Goal: Task Accomplishment & Management: Manage account settings

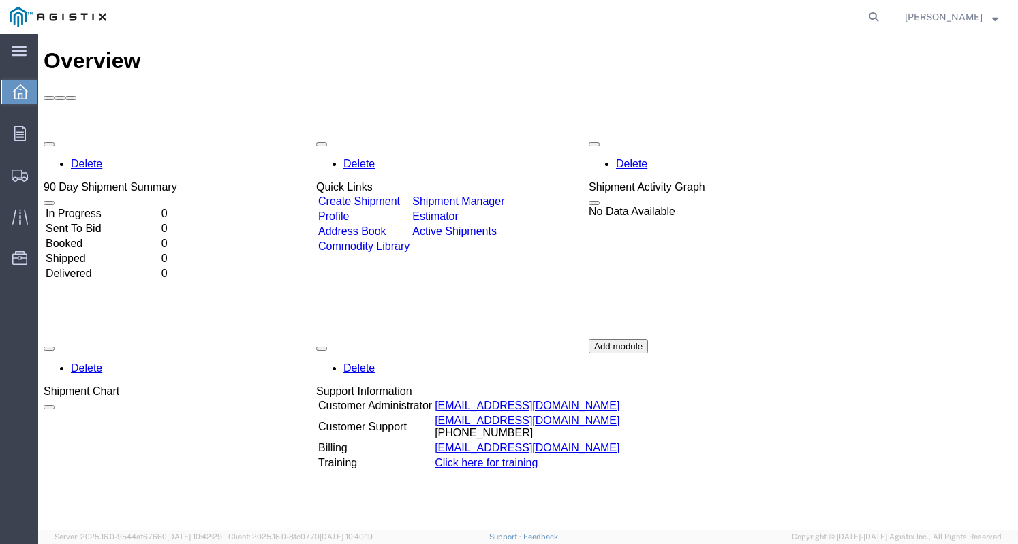
click at [381, 196] on link "Create Shipment" at bounding box center [359, 202] width 82 height 12
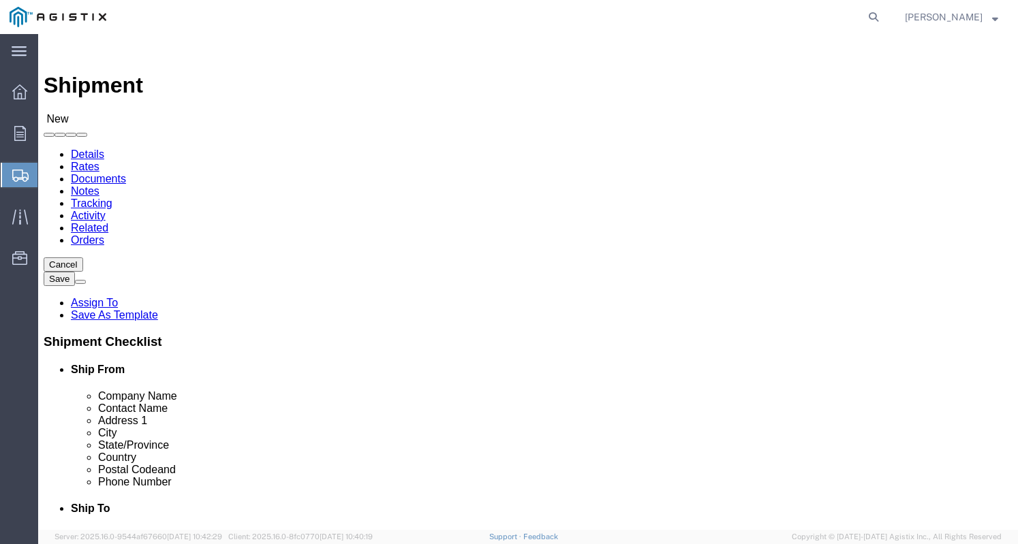
select select
click select "Select Dilo Company Inc PG&E"
select select "11245"
click select "Select Dilo Company Inc PG&E"
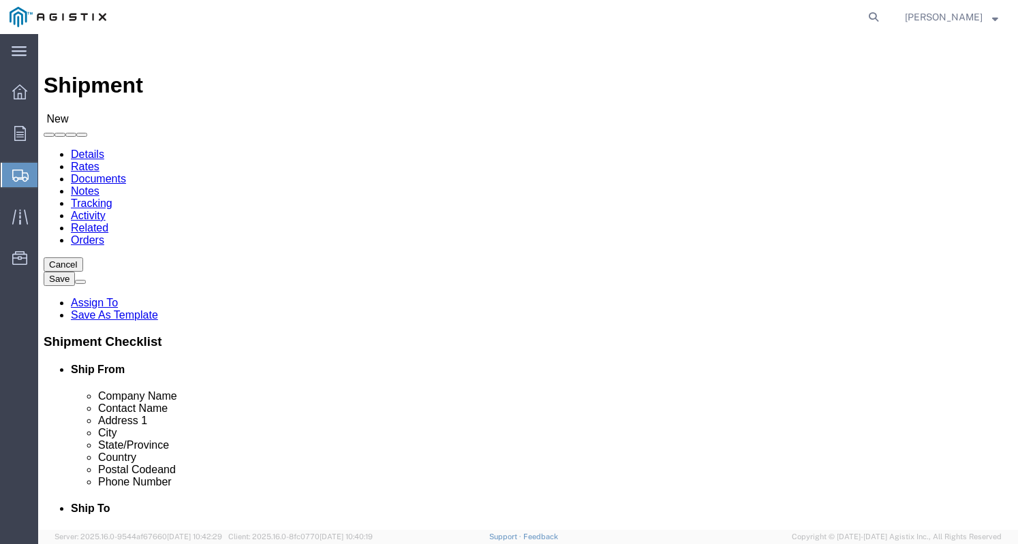
select select
click select "Select [GEOGRAPHIC_DATA][PERSON_NAME]"
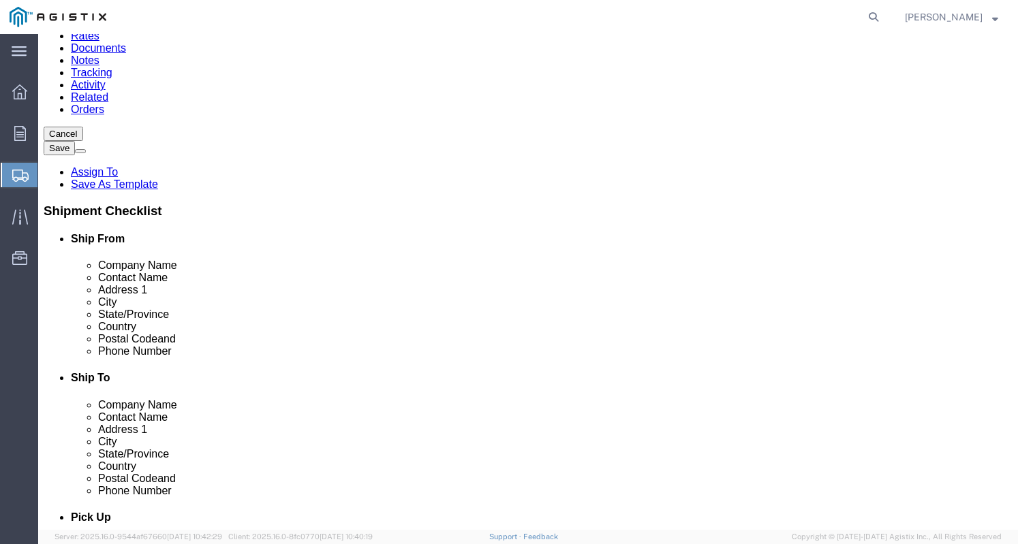
scroll to position [136, 0]
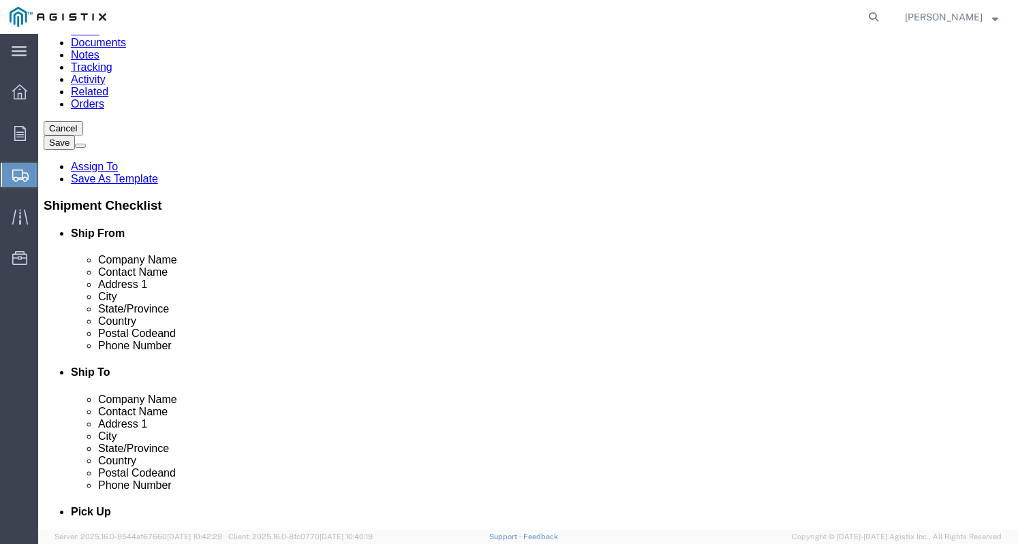
type input "d"
click input "text"
type input "Dilo Compay"
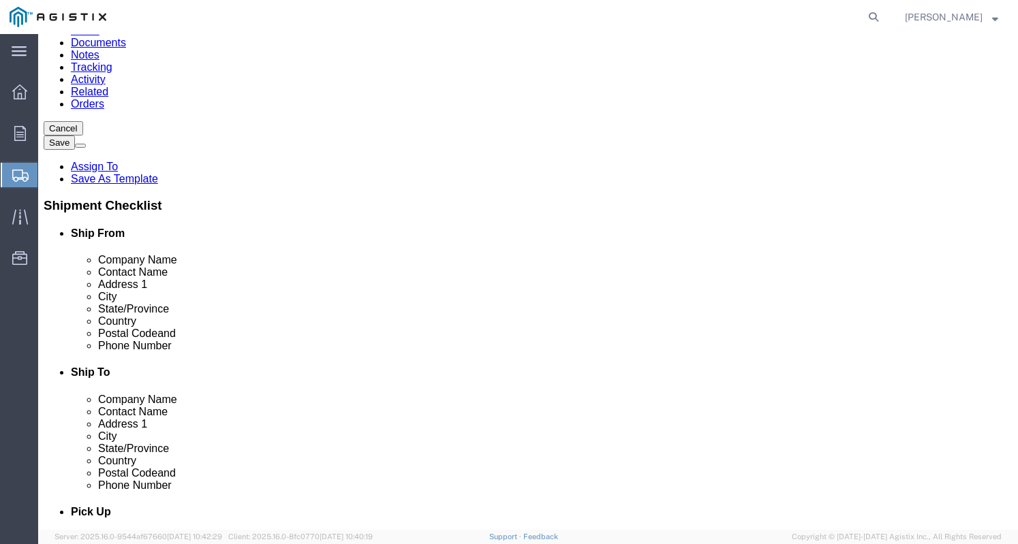
click input "text"
type input "[PERSON_NAME]"
click input "text"
type input "[STREET_ADDRESS]"
click input "text"
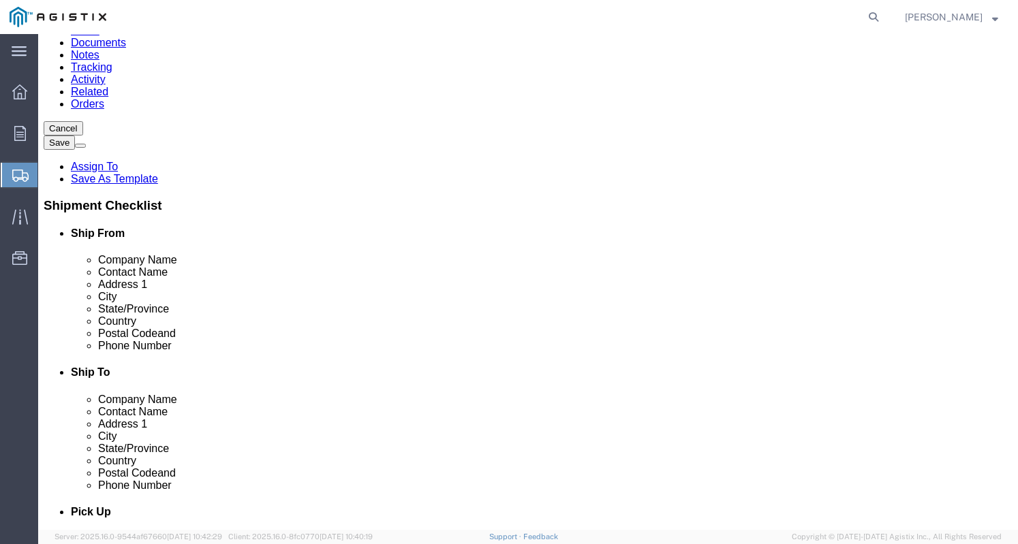
type input "[GEOGRAPHIC_DATA]"
type input "f"
click input "text"
type input "33556"
click input "text"
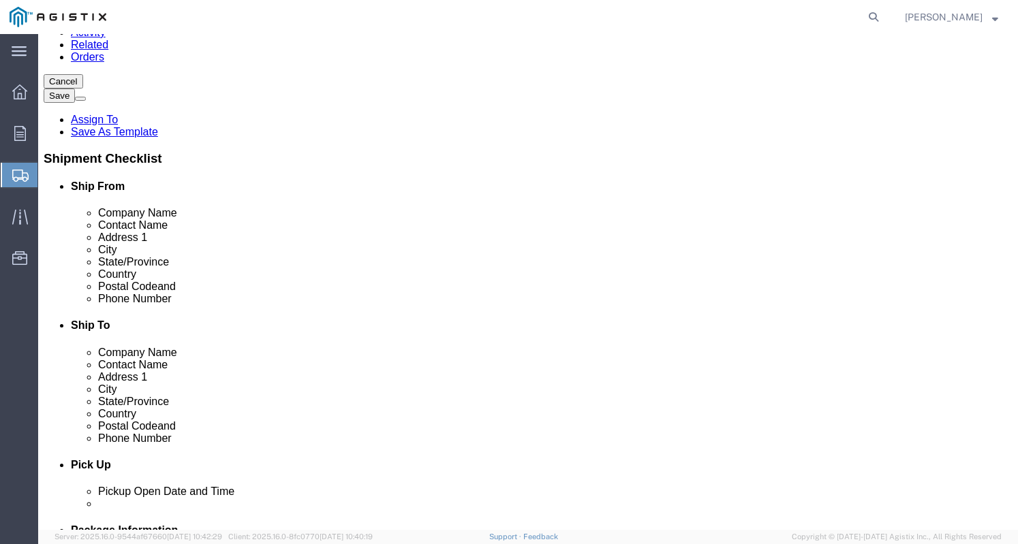
scroll to position [272, 0]
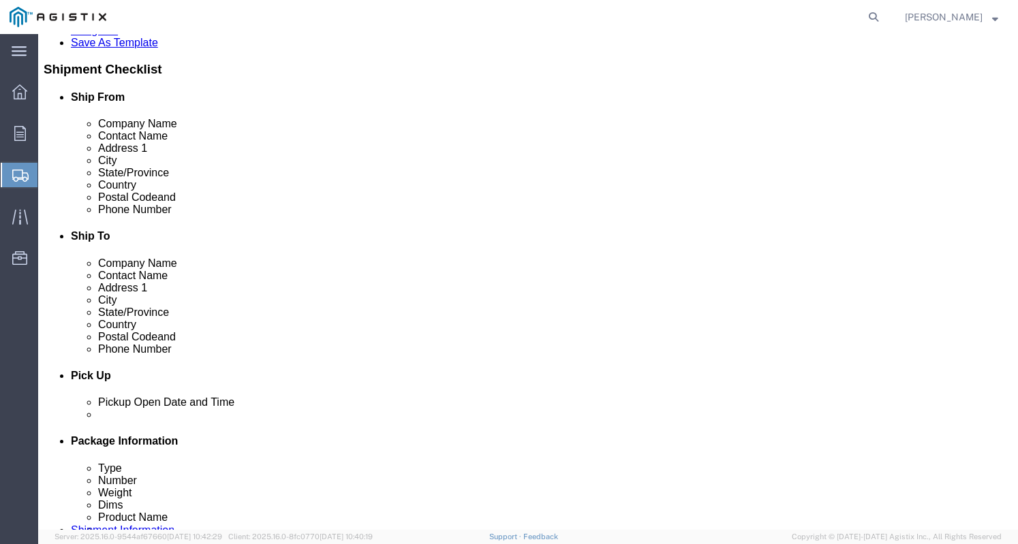
type input "[GEOGRAPHIC_DATA]"
drag, startPoint x: 198, startPoint y: 299, endPoint x: 191, endPoint y: 296, distance: 8.2
click input "text"
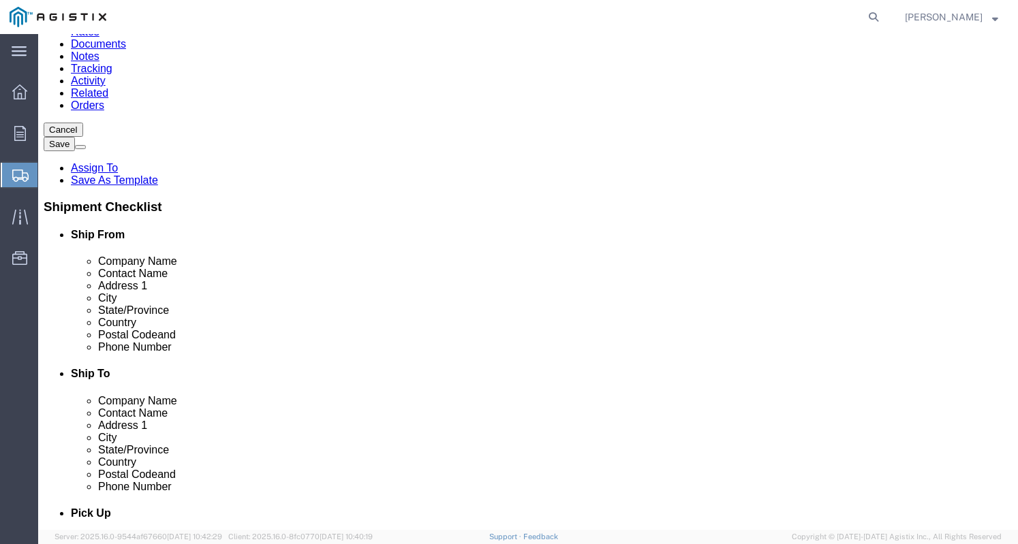
scroll to position [136, 0]
type input "[PHONE_NUMBER]"
type input "p"
click input "text"
paste input "PACIFIC GAS & ELECTRIC C/O MROIS"
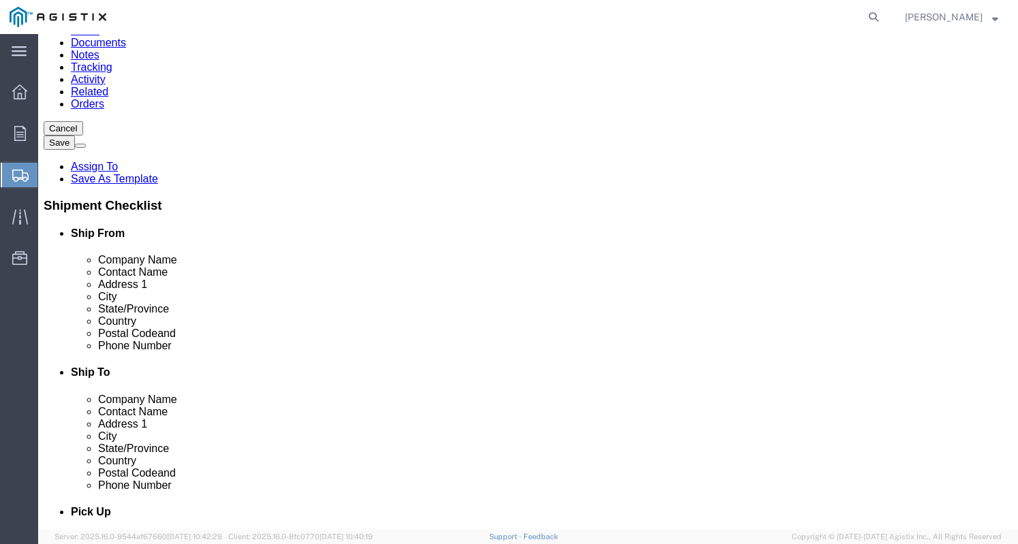
type input "PACIFIC GAS & ELECTRIC C/O MROIS"
click input "text"
paste input "[PERSON_NAME]"
type input "[PERSON_NAME]"
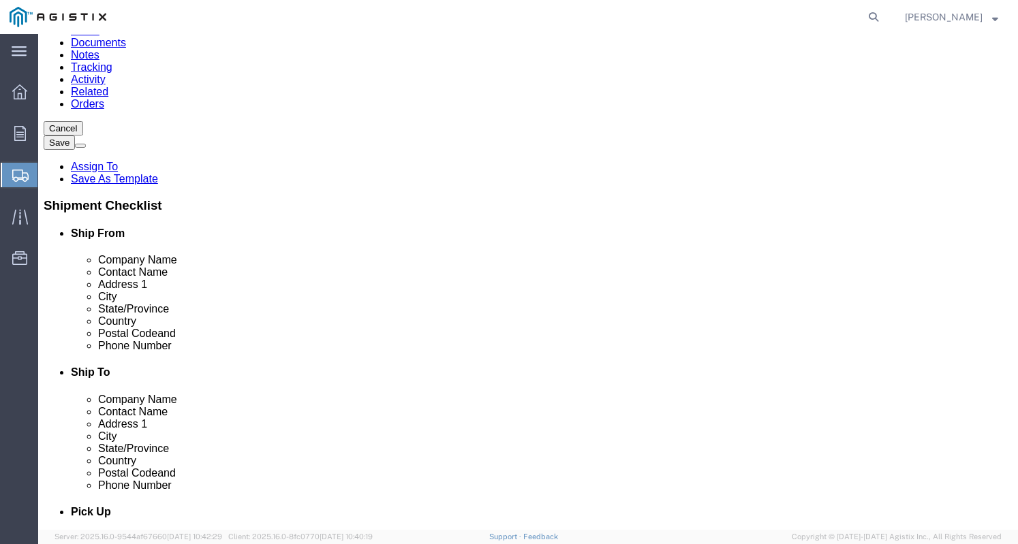
scroll to position [204, 0]
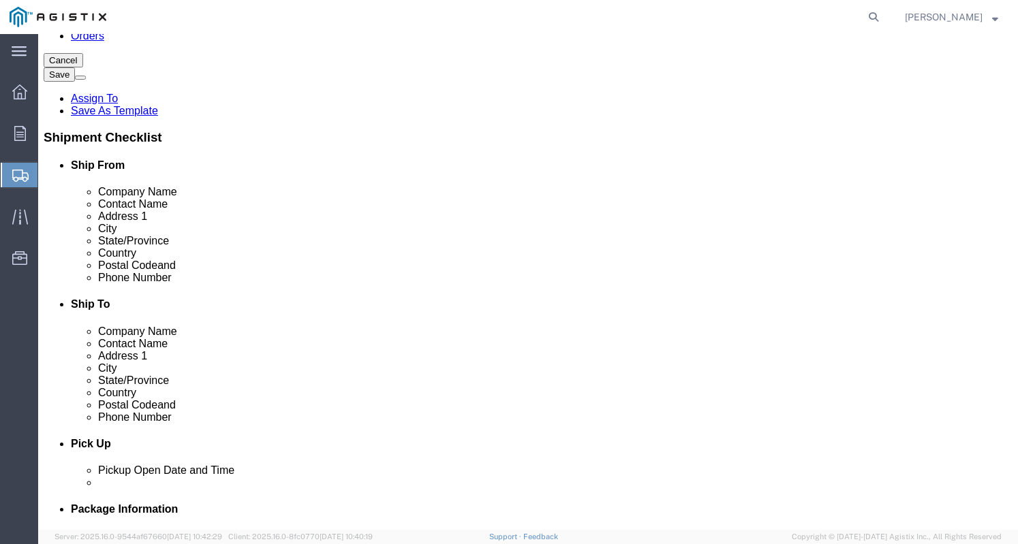
click input "text"
paste input "[STREET_ADDRESS]"
type input "[STREET_ADDRESS]"
click input "text"
paste input "San [PERSON_NAME]"
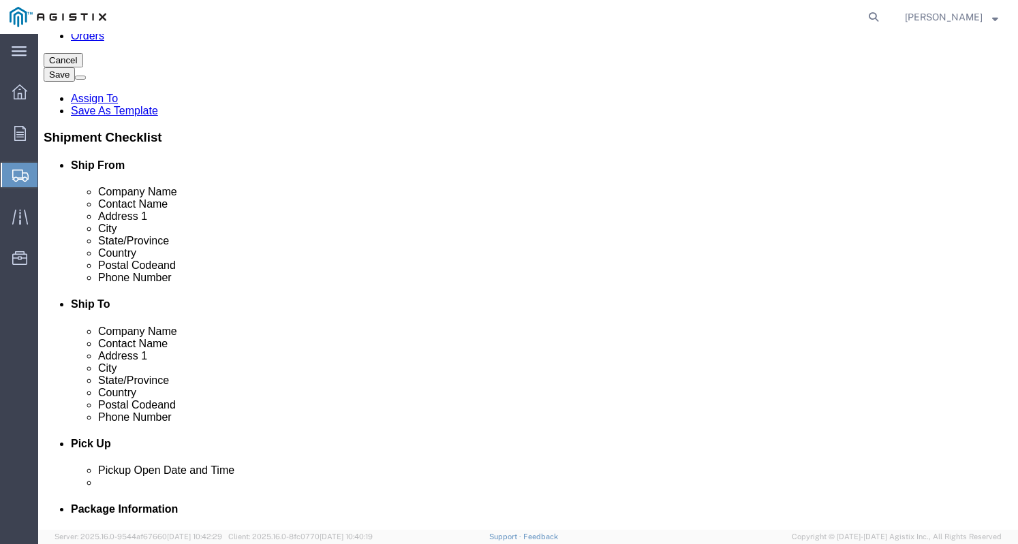
type input "San [PERSON_NAME]"
click div "Location My Profile Location (OBSOLETE) [PERSON_NAME] SC - GC TRAILER (OBSOLETE…"
type input "c"
click input "Postal Code"
type input "94583"
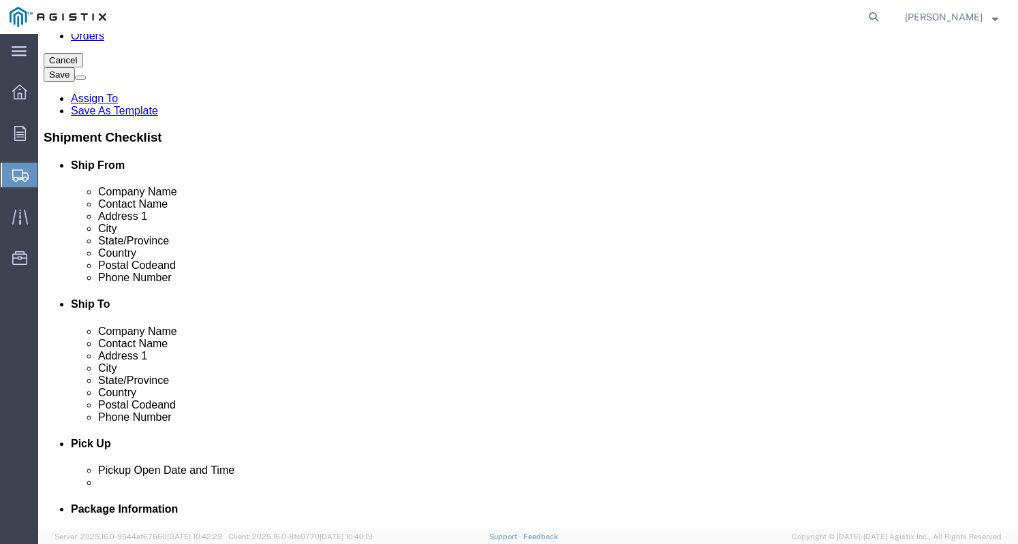
click input "text"
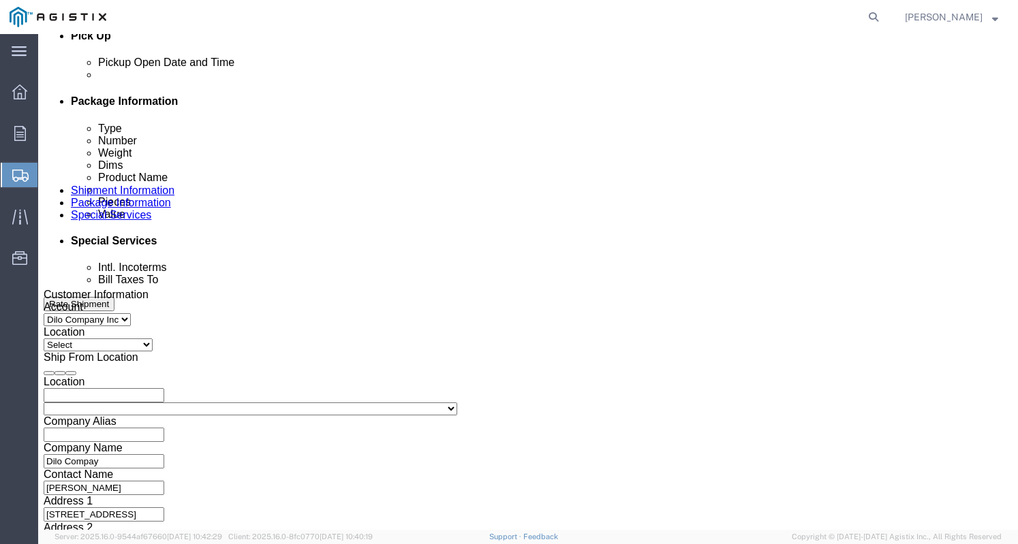
scroll to position [613, 0]
type input "[PHONE_NUMBER]"
click div "[DATE] 11:00 AM"
click input "11:00 AM"
click icon
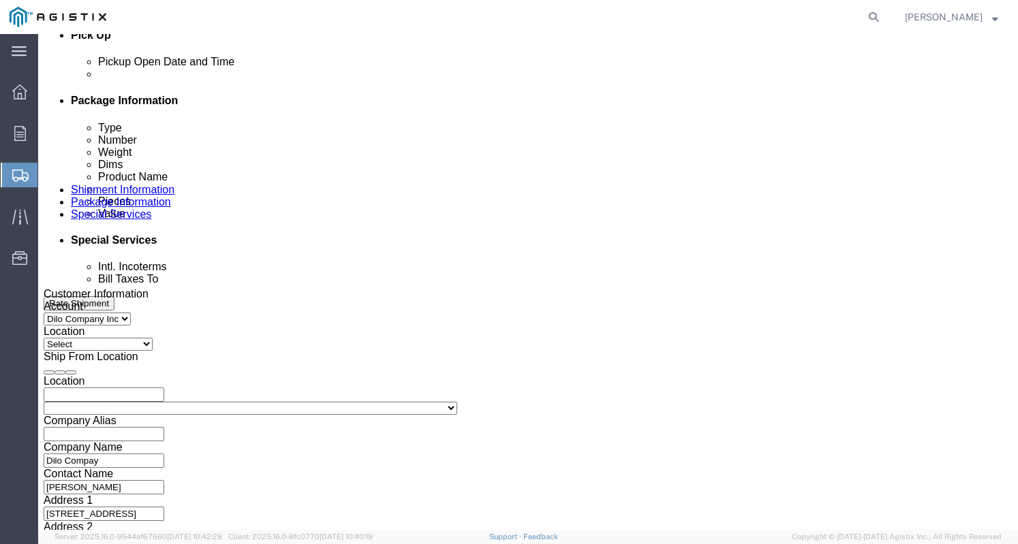
click icon
drag, startPoint x: 448, startPoint y: 463, endPoint x: 360, endPoint y: 466, distance: 87.2
click body "Shipment New Details Rates Documents Notes Tracking Activity Related Orders Can…"
click input "11:00 AM"
type input "1"
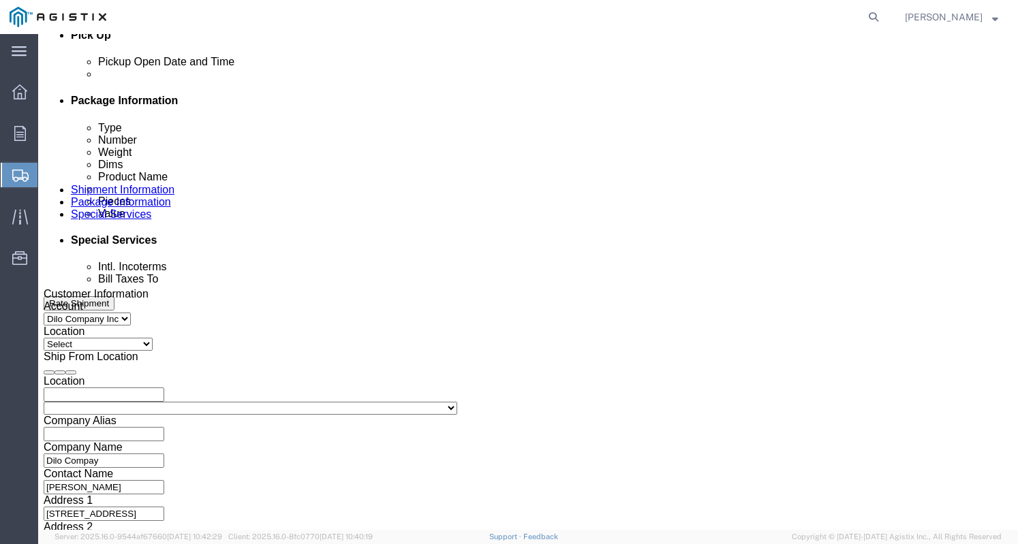
type input "3:00 PM"
click div "Close Time 3:00 PM"
click button "Apply"
click icon
click div "Pickup Date: Pickup Start Date Pickup Start Time Pickup Open Date and Time [DAT…"
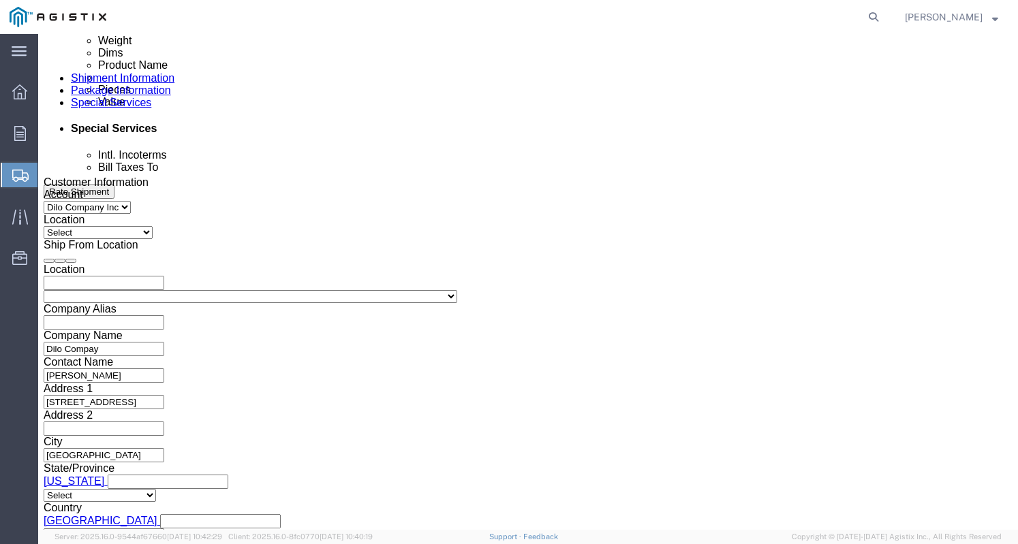
scroll to position [749, 0]
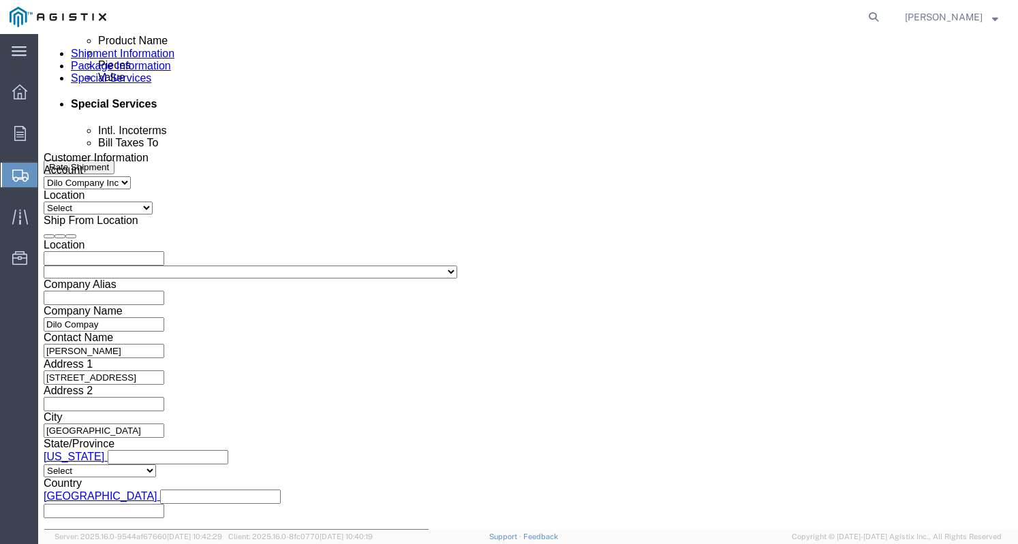
click select "Select Account Type Activity ID Airline Appointment Number ASN Batch Request # …"
select select "INVOICE"
click select "Select Account Type Activity ID Airline Appointment Number ASN Batch Request # …"
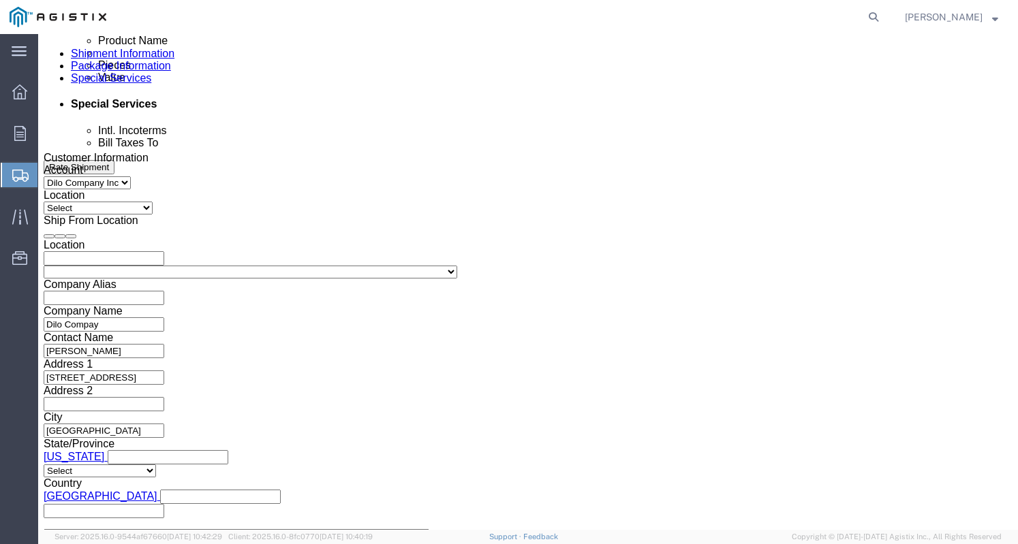
click select "Select Account Type Activity ID Airline Appointment Number ASN Batch Request # …"
select select "PURCHORD"
click select "Select Account Type Activity ID Airline Appointment Number ASN Batch Request # …"
click input "text"
paste input "O-51914"
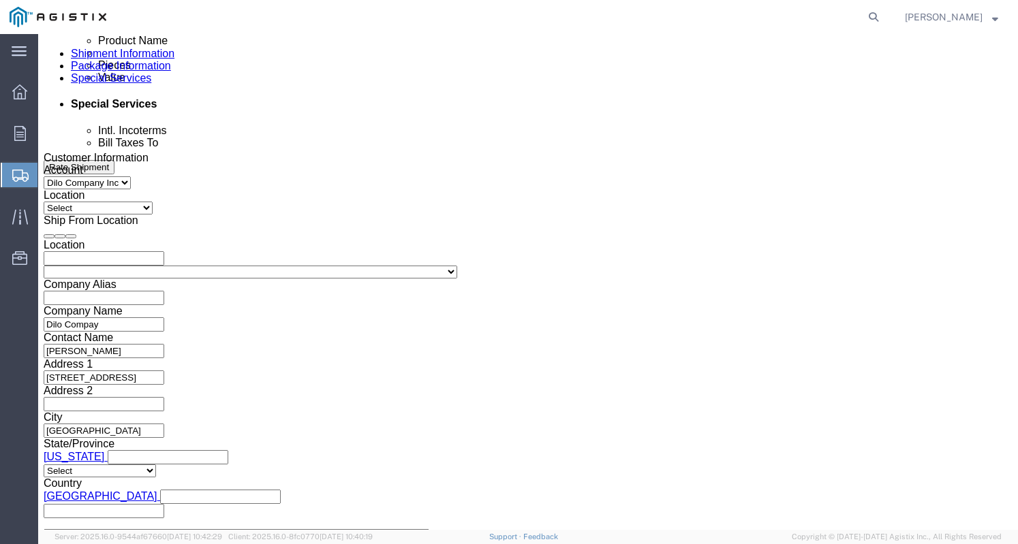
type input "O-51914"
click input "text"
paste input "I-54137"
type input "I-54137"
click input "text"
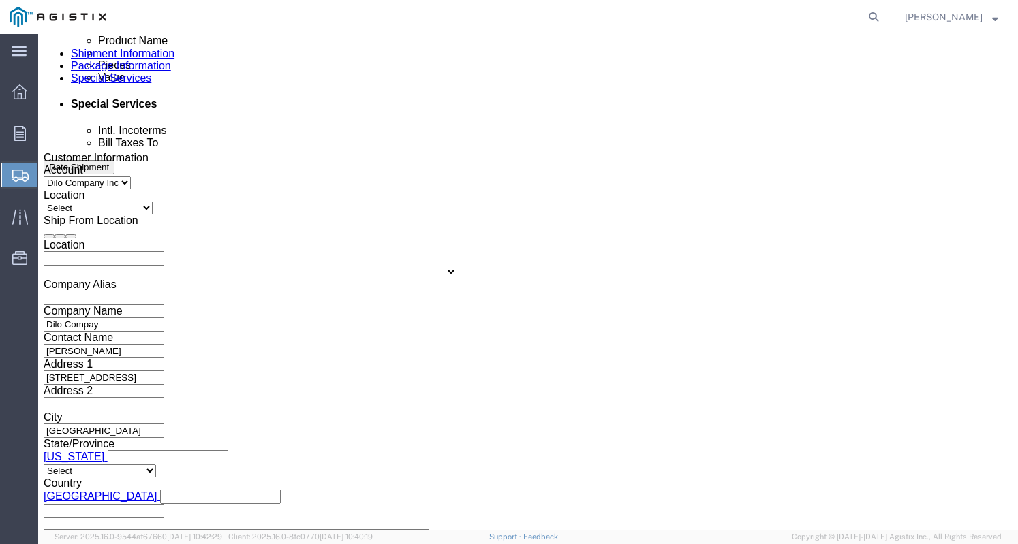
paste input "PO: 2701225076"
click div "Select Account Type Activity ID Airline Appointment Number ASN Batch Request # …"
click input "PO: 2701225076"
type input "2701225076"
click div "Customer Information Account Select Dilo Company Inc PG&E Location Select [GEOG…"
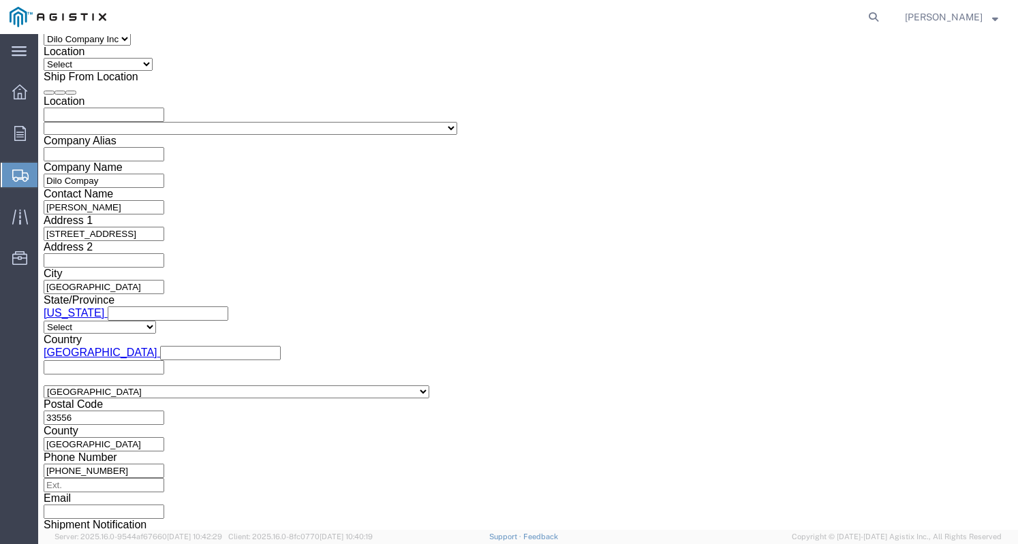
scroll to position [895, 0]
click select "Select Air Less than Truckload Multi-Leg Ocean Freight Rail Small Parcel Truckl…"
select select "LTL"
click select "Select Air Less than Truckload Multi-Leg Ocean Freight Rail Small Parcel Truckl…"
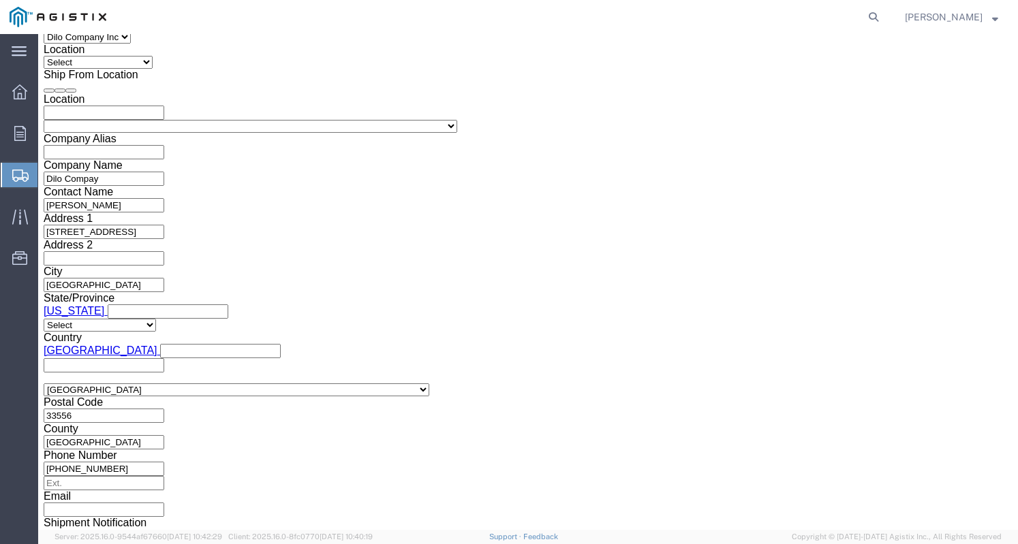
click select "Select Air Less than Truckload Multi-Leg Ocean Freight Rail Small Parcel Truckl…"
click div "Leg 1 Mode Select Air Less than Truckload Multi-Leg Ocean Freight Rail Small Pa…"
click select "Select Air Less than Truckload Multi-Leg Ocean Freight Rail Small Parcel Truckl…"
select select
click select "Select Air Less than Truckload Multi-Leg Ocean Freight Rail Small Parcel Truckl…"
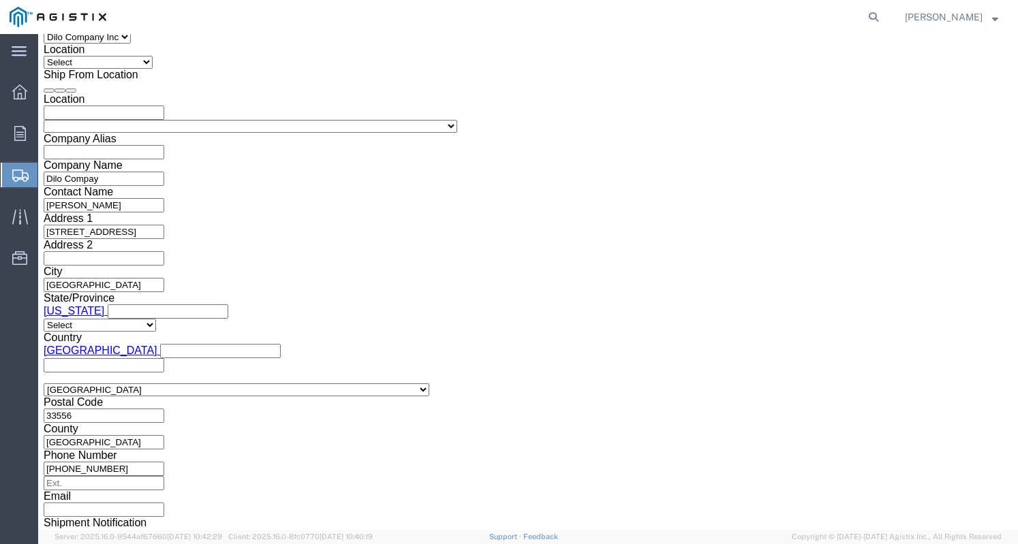
click div "Vehicle Size Container Number Owner Select Shipper Vessel"
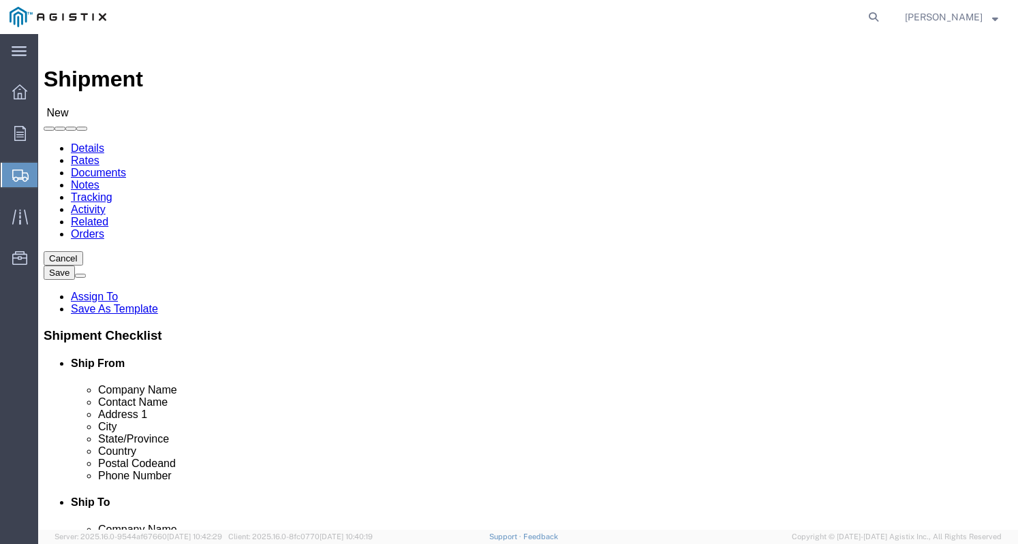
scroll to position [0, 0]
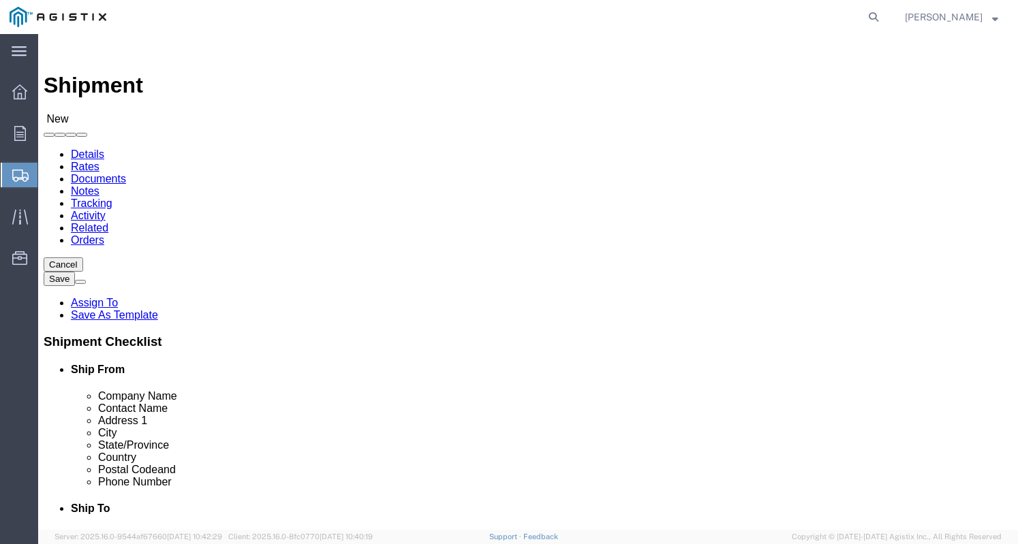
click select "Select [GEOGRAPHIC_DATA][PERSON_NAME]"
select select "22194"
click select "Select [GEOGRAPHIC_DATA][PERSON_NAME]"
click div "Account Select Dilo Company Inc PG&E Location Select [GEOGRAPHIC_DATA][PERSON_N…"
click select "Select Dilo Company Inc PG&E"
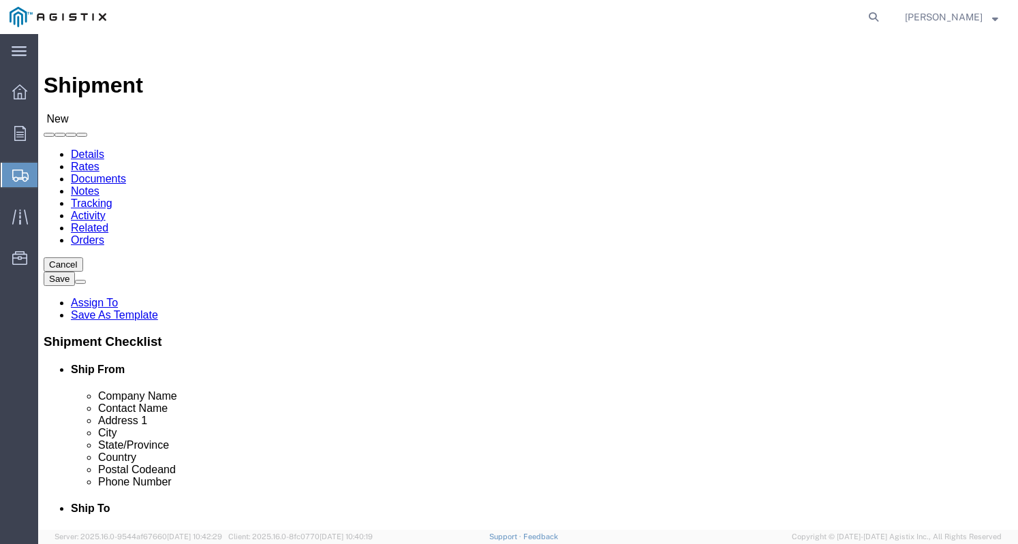
click select "Select Dilo Company Inc PG&E"
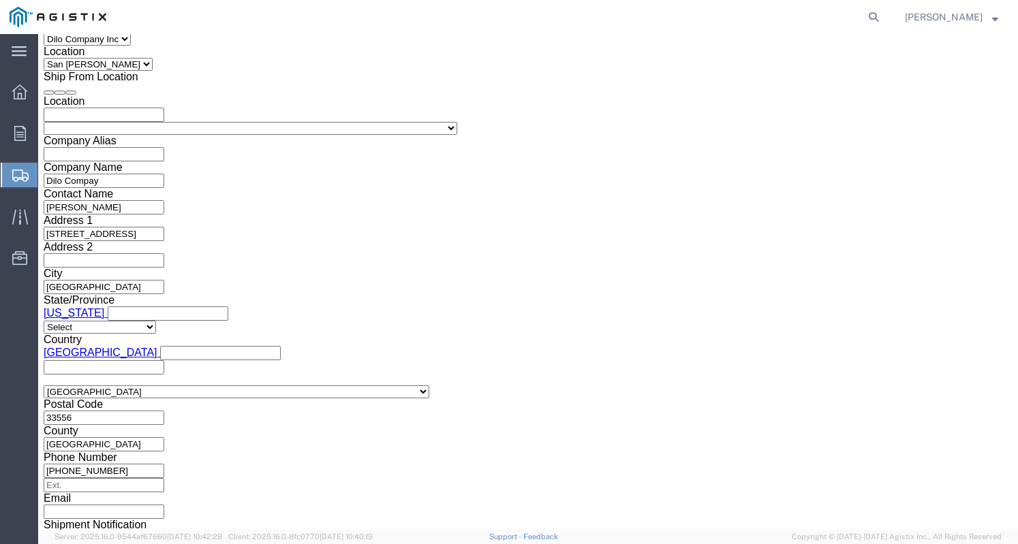
scroll to position [895, 0]
click button "Continue"
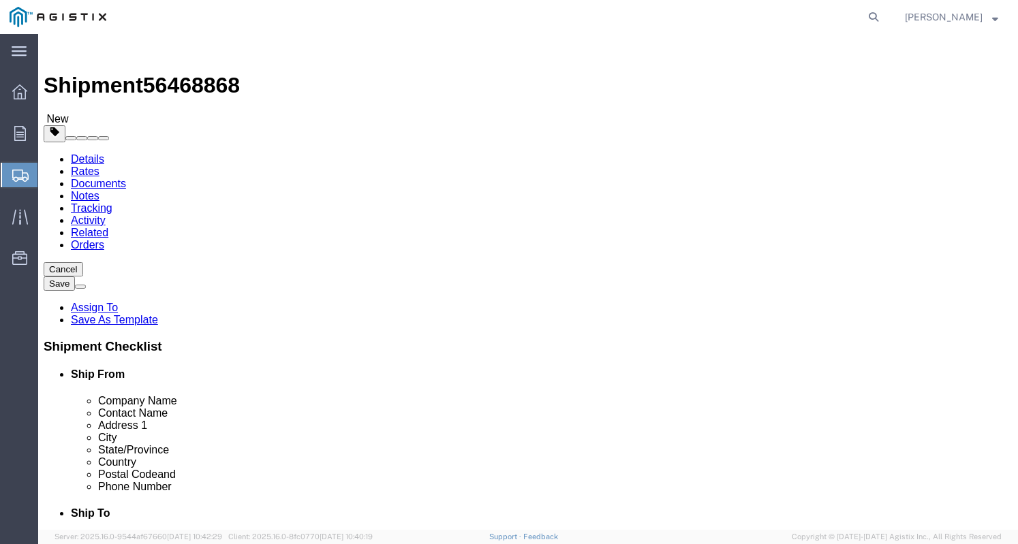
scroll to position [42, 0]
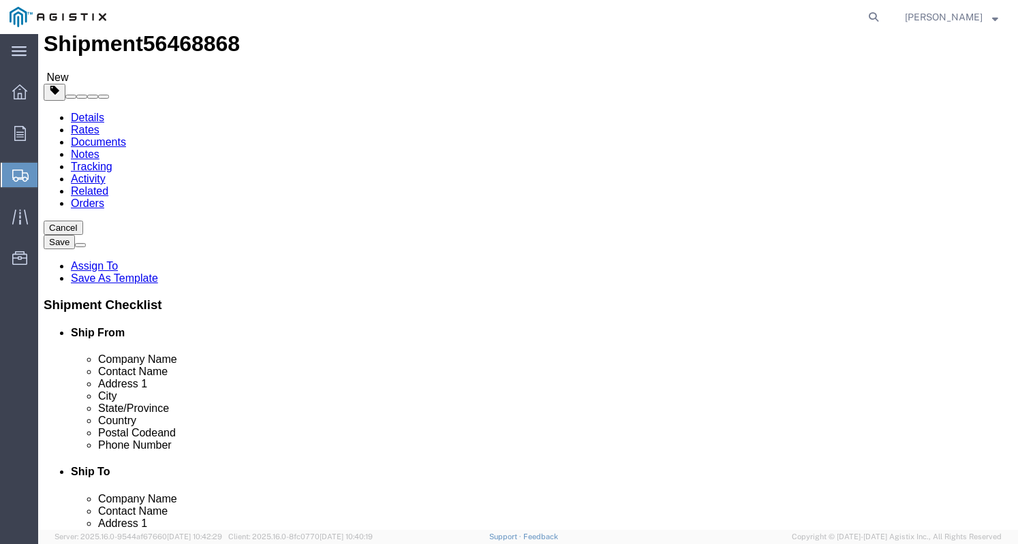
click select "Select Bale(s) Basket(s) Bolt(s) Bottle(s) Buckets Bulk Bundle(s) Can(s) Cardbo…"
select select "PSNS"
click select "Select Bale(s) Basket(s) Bolt(s) Bottle(s) Buckets Bulk Bundle(s) Can(s) Cardbo…"
click input "text"
type input "1"
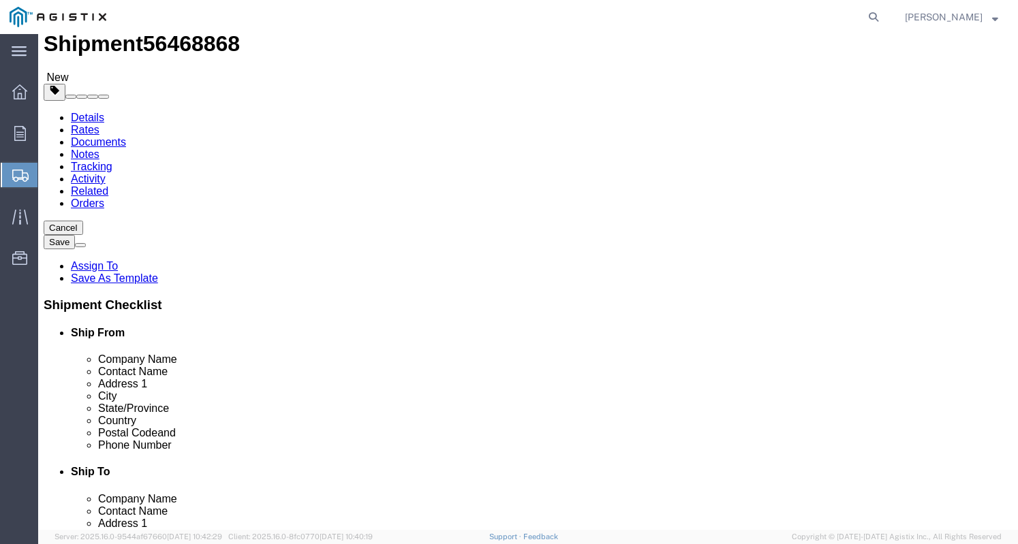
click input "text"
type input "33"
type input "26"
type input "25"
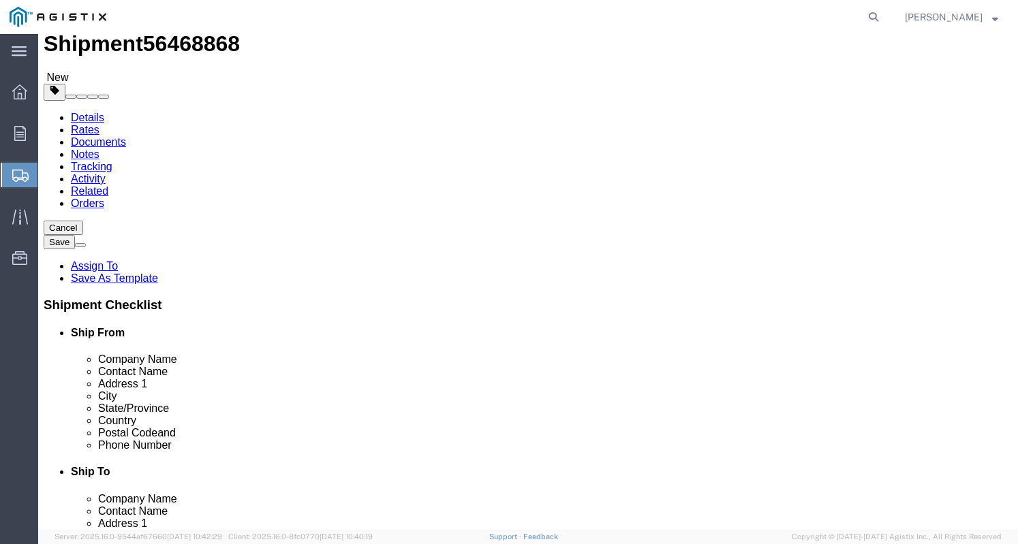
click input "0.00"
type input "45"
click ul
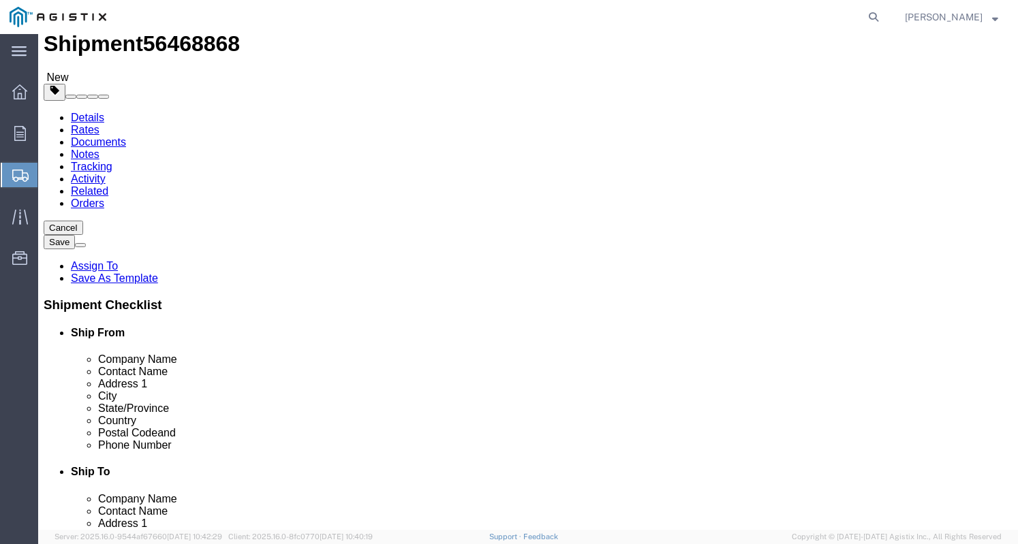
click link "Add Content"
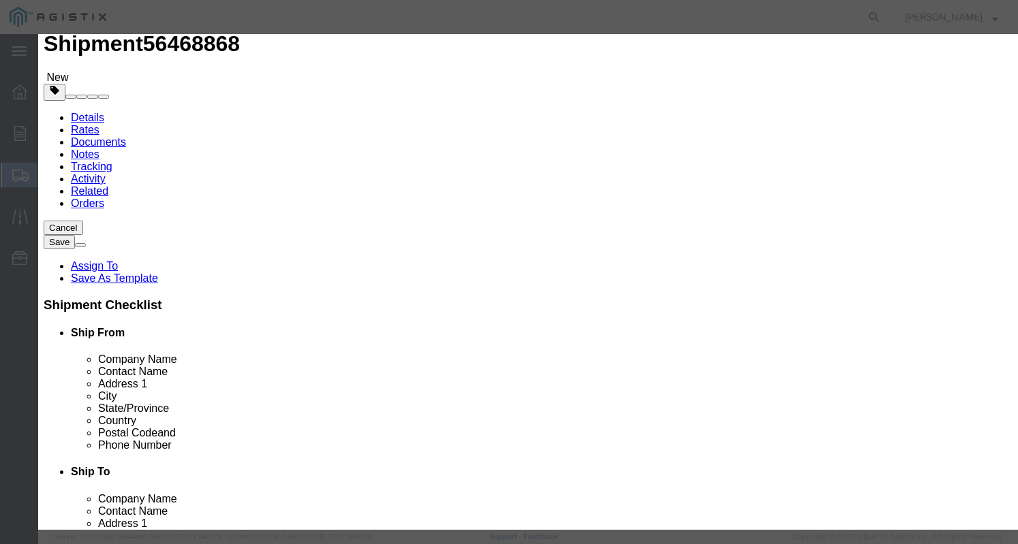
click input "text"
paste input "SF6-Leak Spy"
type input "SF6-Leak Spy"
click input "0"
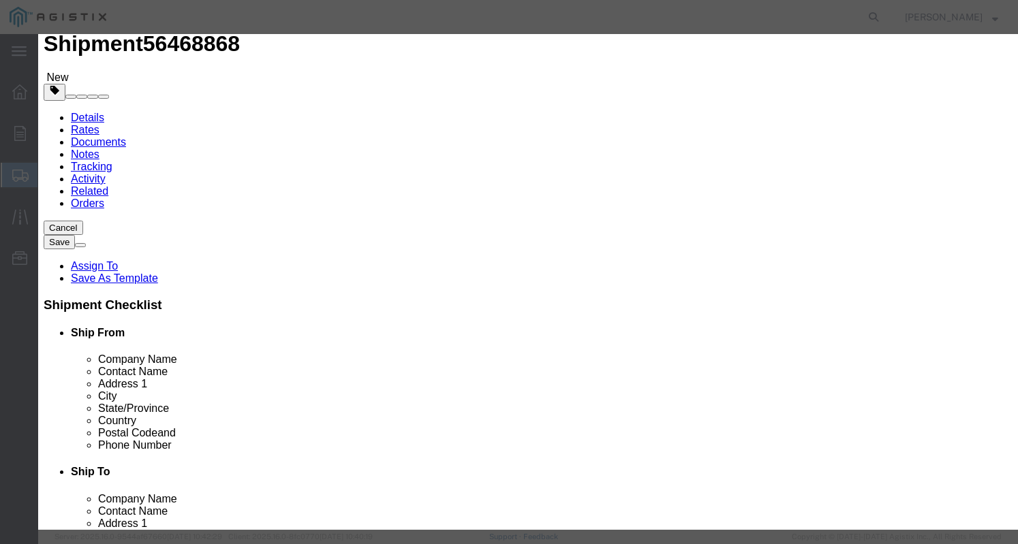
type input "1"
click input "text"
click input "11"
click label "Transport Notes"
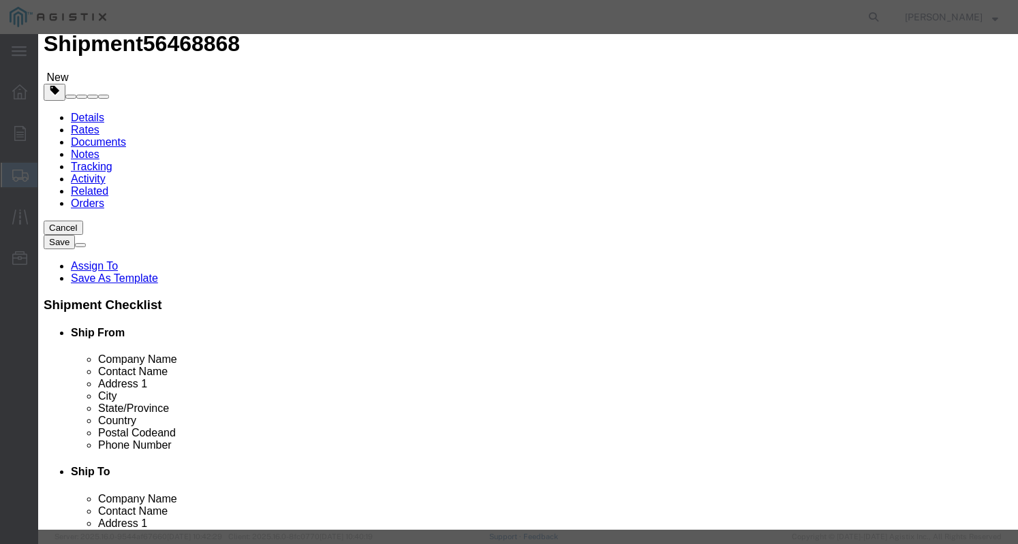
click input "11024.90"
type input "11,024.90"
click div "SKU"
click select "Select 50 55 60 65 70 85 92.5 100 125 175 250 300 400"
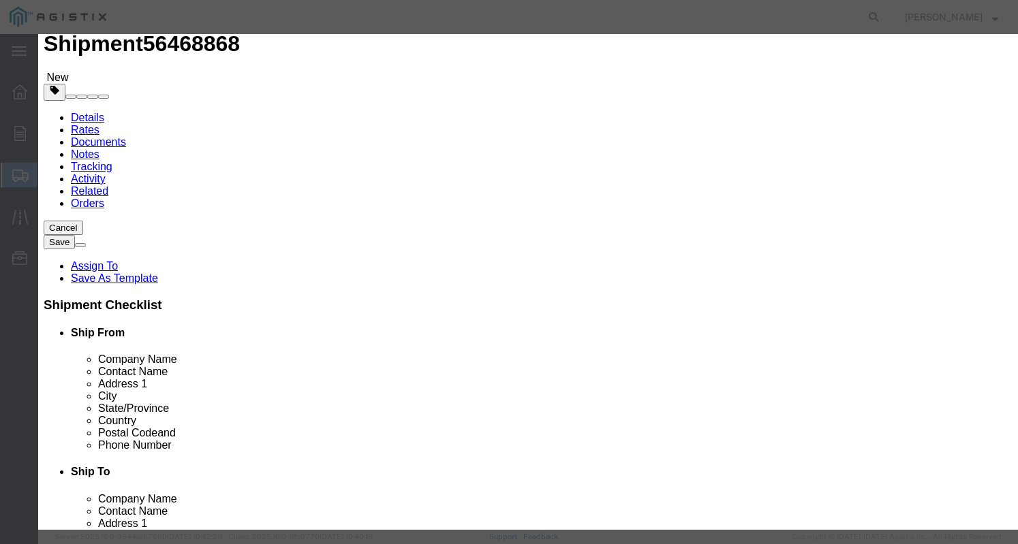
click select "Select [GEOGRAPHIC_DATA] [GEOGRAPHIC_DATA] [GEOGRAPHIC_DATA] [GEOGRAPHIC_DATA] …"
select select "DE"
click select "Select [GEOGRAPHIC_DATA] [GEOGRAPHIC_DATA] [GEOGRAPHIC_DATA] [GEOGRAPHIC_DATA] …"
click select "Select"
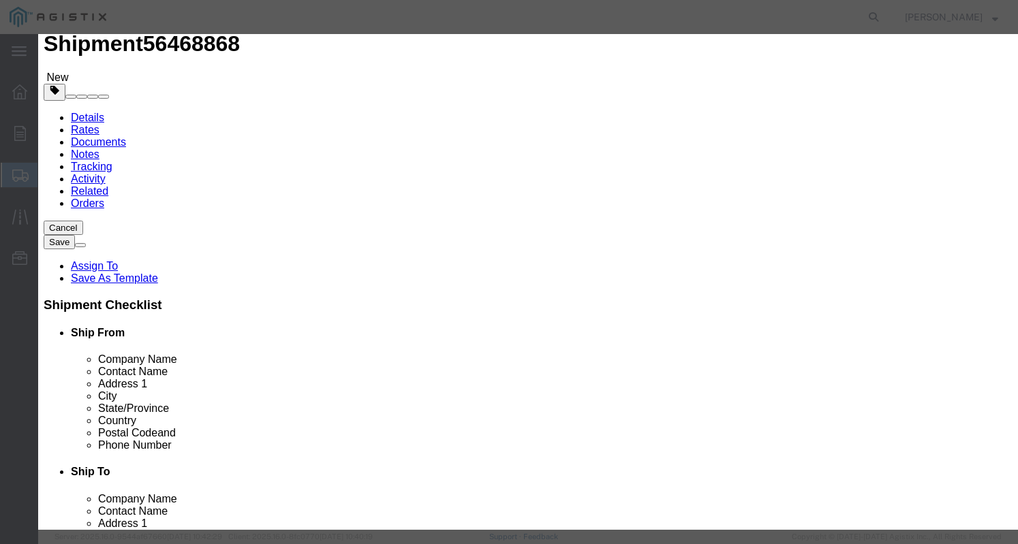
scroll to position [50, 0]
click button "Save & Add Another"
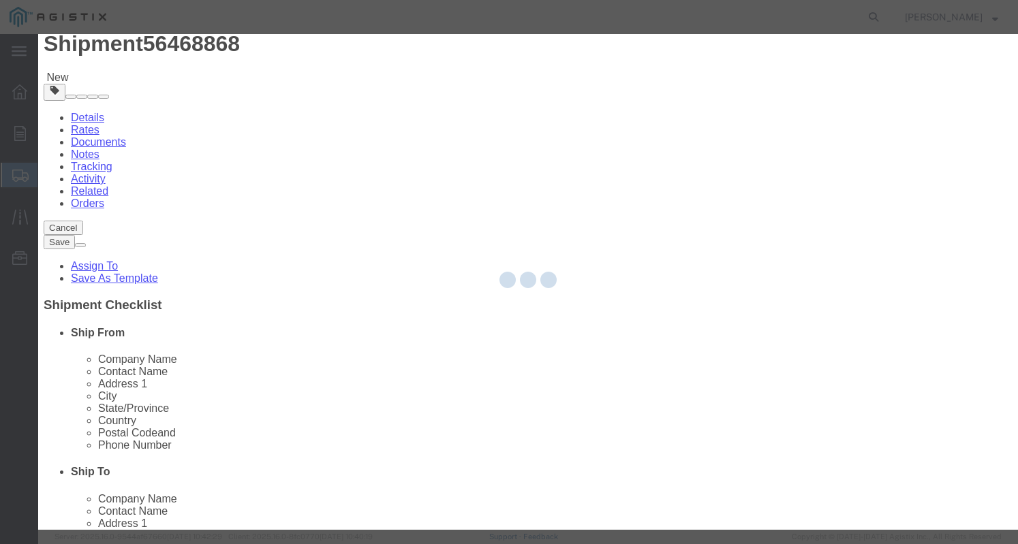
select select "EA"
select select
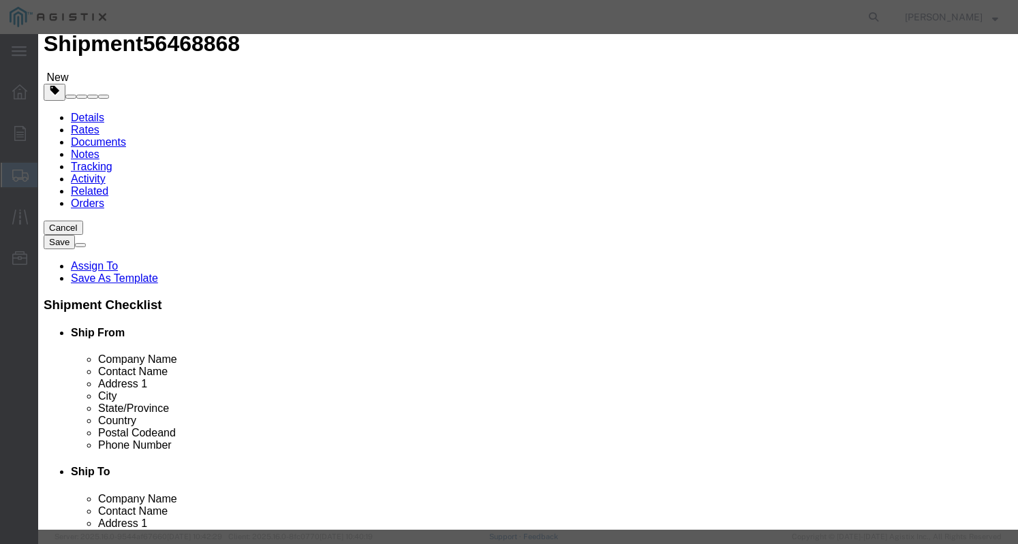
select select "USD"
click input "text"
paste input "SF6 Leak Pointer"
type input "SF6 Leak Pointer"
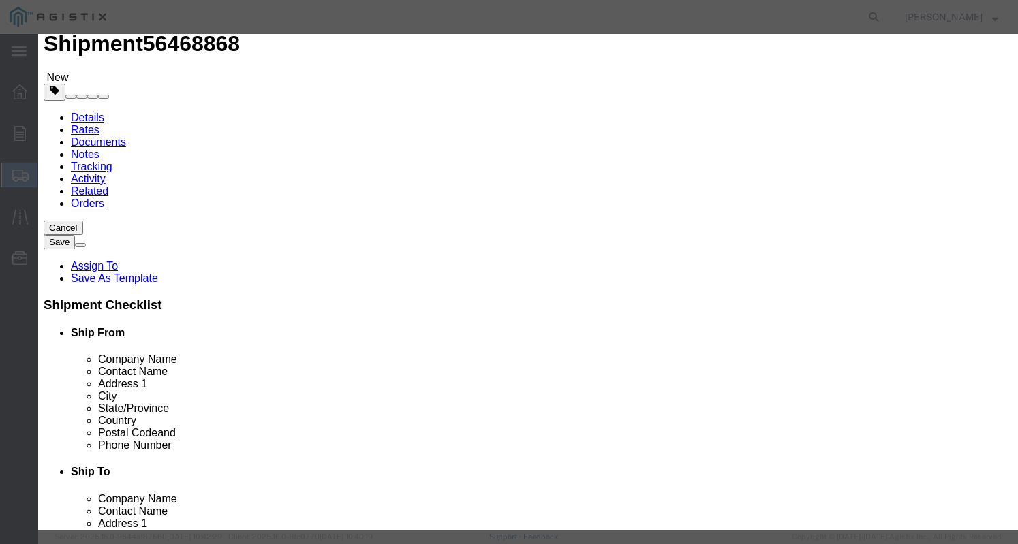
click input "text"
type input "1"
click input "Total Value : Please enter a valid number."
type input "1,242.10"
click textarea
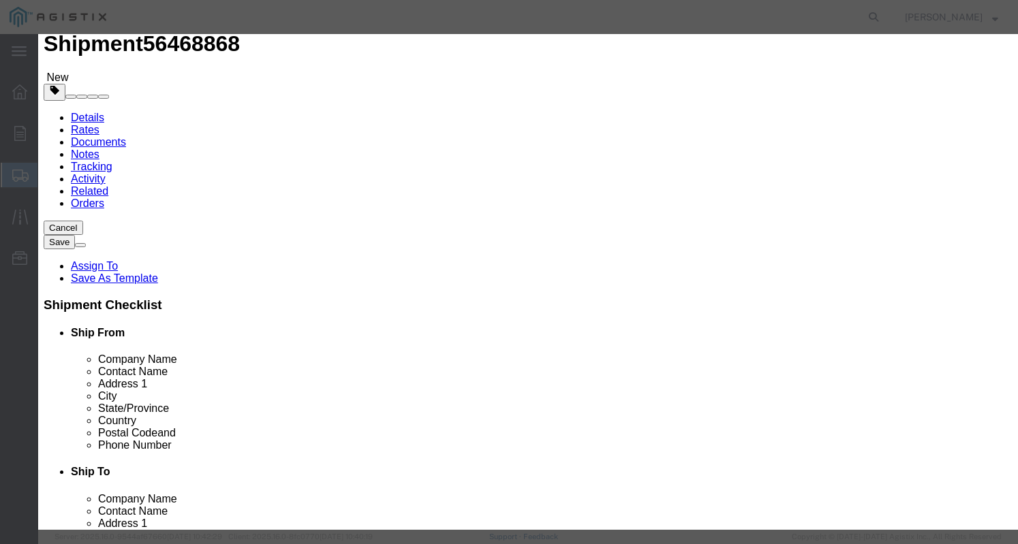
click select "Select [GEOGRAPHIC_DATA] [GEOGRAPHIC_DATA] [GEOGRAPHIC_DATA] [GEOGRAPHIC_DATA] …"
select select "DE"
click select "Select [GEOGRAPHIC_DATA] [GEOGRAPHIC_DATA] [GEOGRAPHIC_DATA] [GEOGRAPHIC_DATA] …"
click div "Save & Add Another Save & Close Close"
click button "Save & Close"
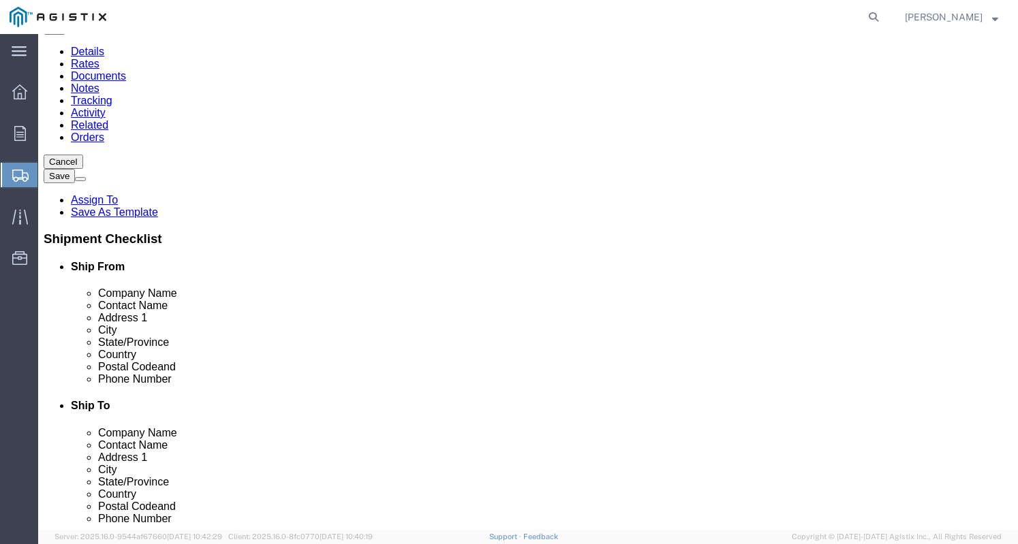
scroll to position [236, 0]
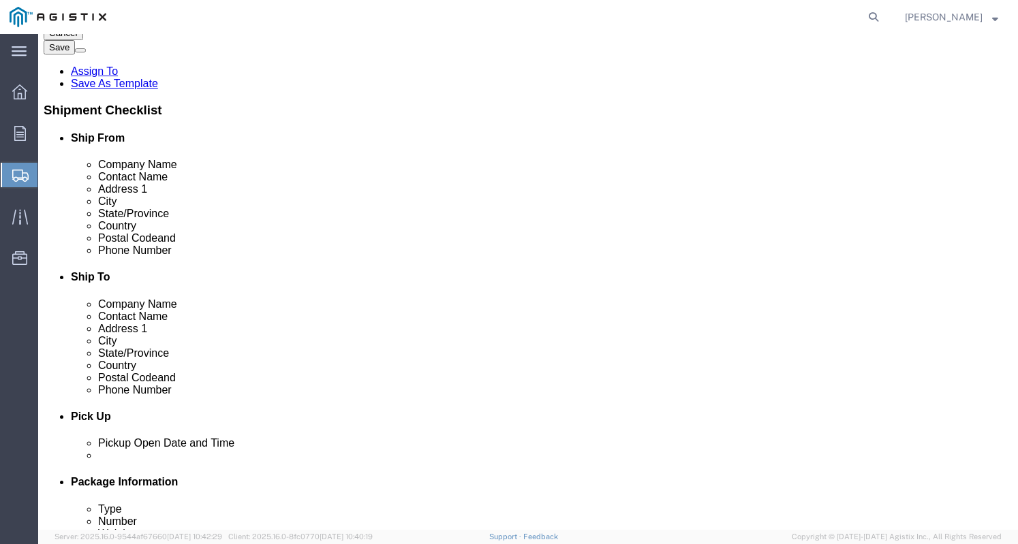
click button "Continue"
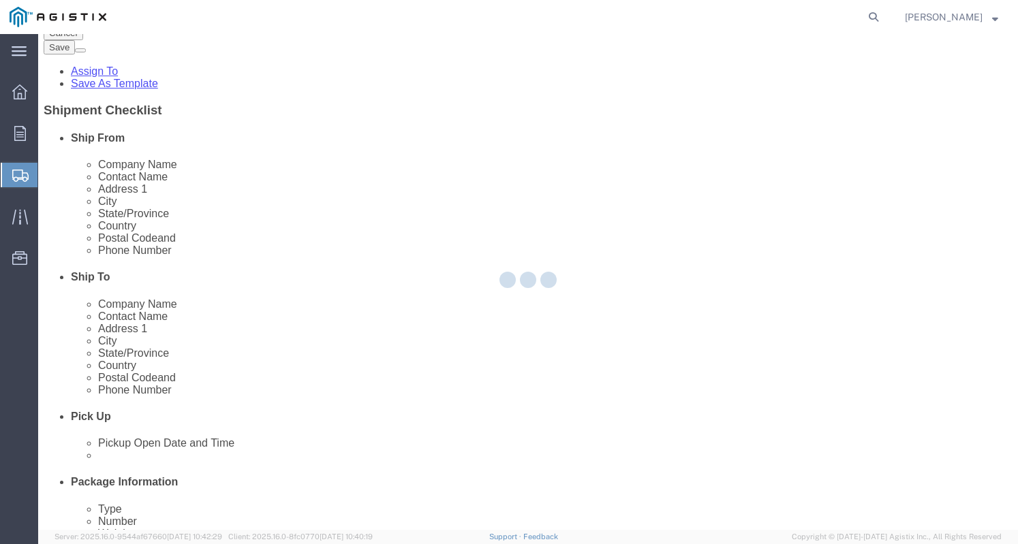
select select
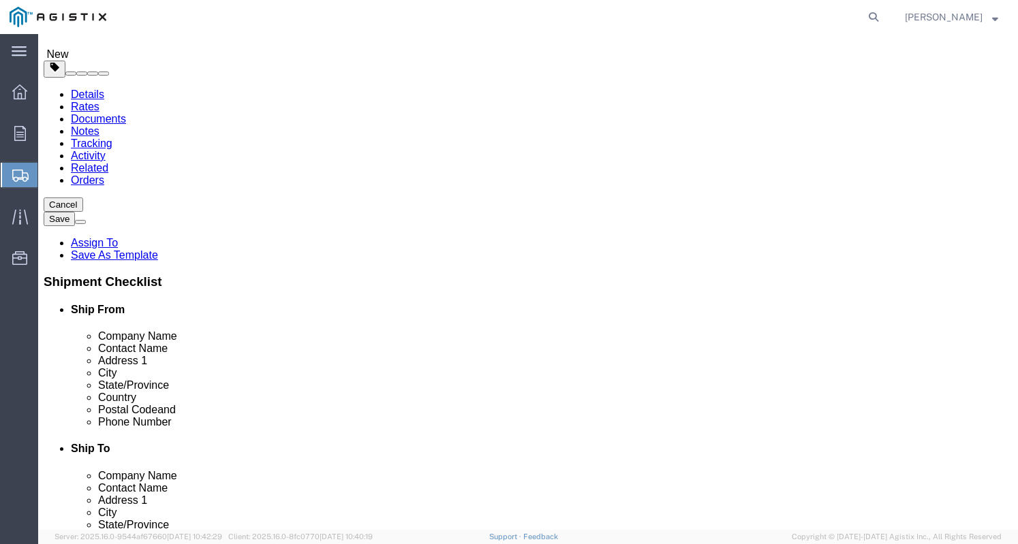
scroll to position [0, 0]
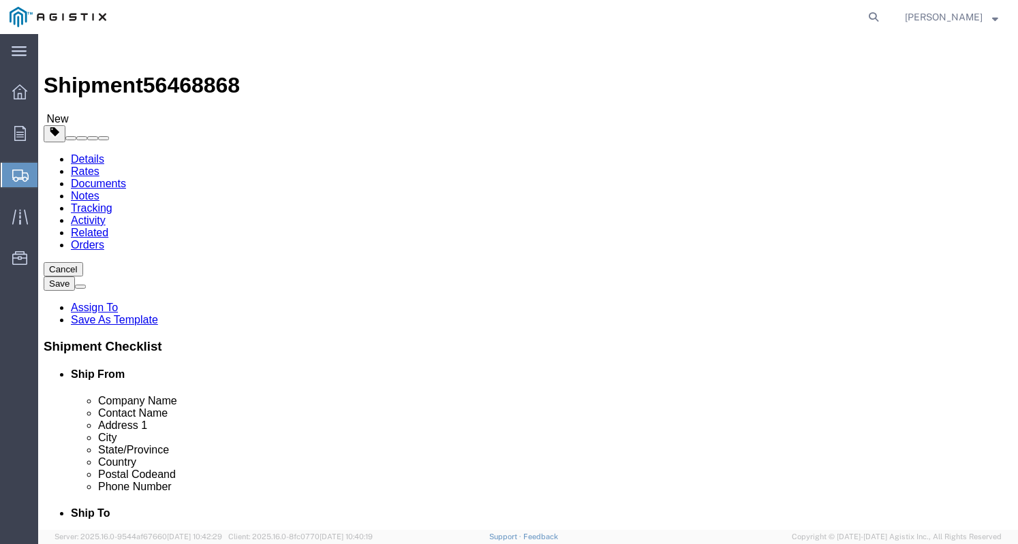
click span "Select one or more"
click label "Signature Options"
click select "Select 1 Hour 2 Hour 3 Hour 4 Hour 5 Hour 6 Hour 7 Hour 8 Hour 1 Day 2 Days 3 D…"
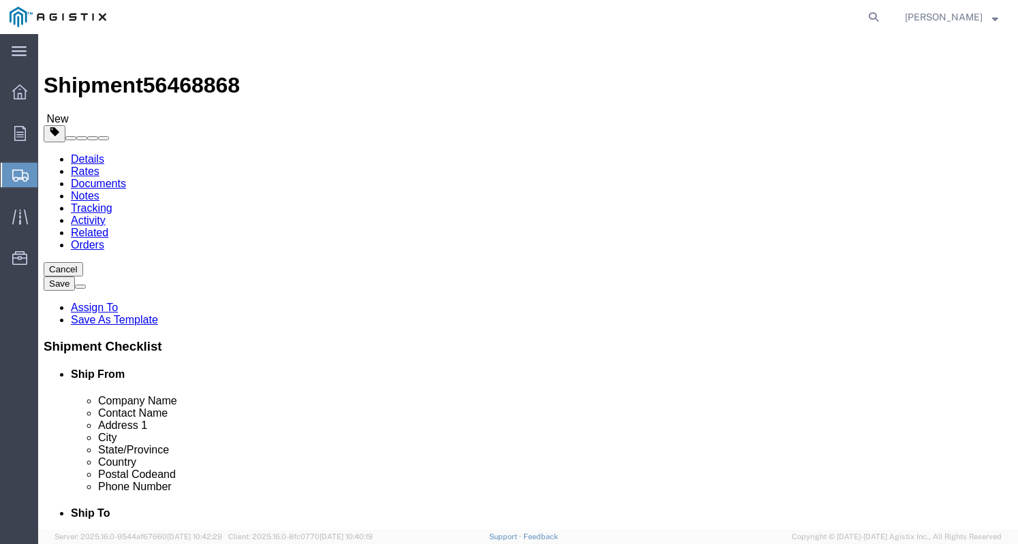
click span "Select one or more"
click label "Instructions"
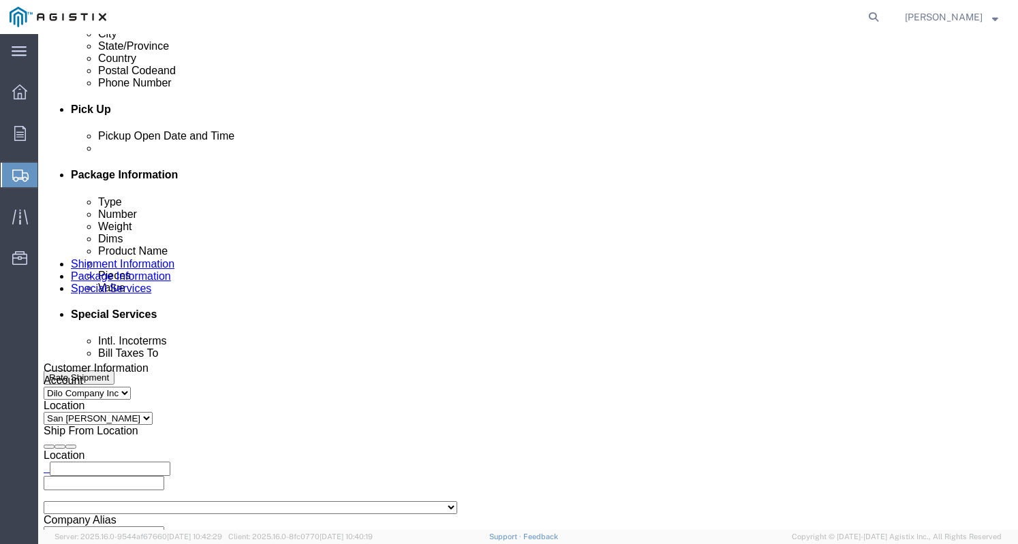
scroll to position [545, 0]
click select "Select Buyer Cost Center Department Operations Number Order Number Sales Person"
select select "BUYER"
click select "Select Buyer Cost Center Department Operations Number Order Number Sales Person"
click div "Billing Location Select Select My Profile Location [GEOGRAPHIC_DATA][PERSON_NAM…"
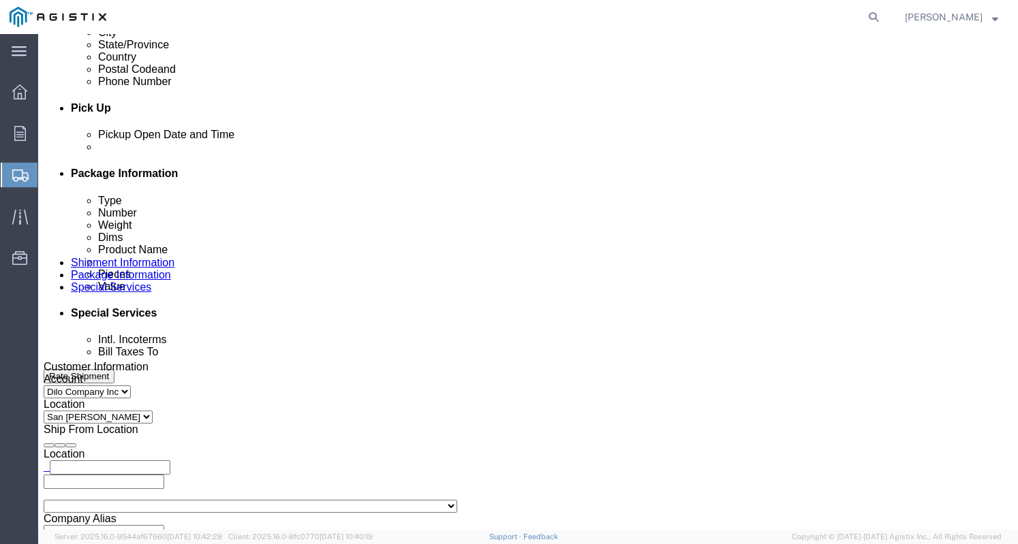
click select "Select Buyer Cost Center Department Operations Number Order Number Sales Person"
click div "Billing Location Select Select My Profile Location [GEOGRAPHIC_DATA][PERSON_NAM…"
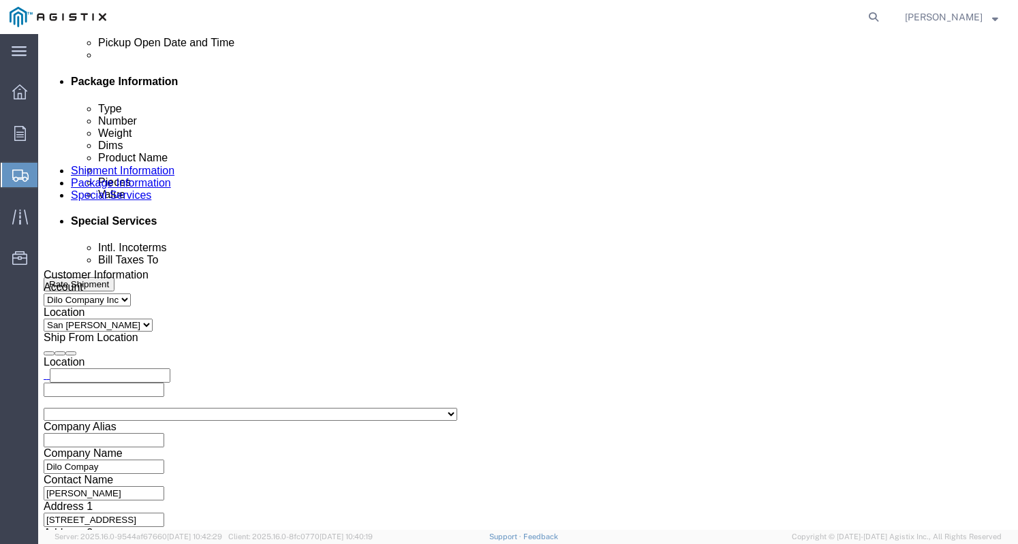
scroll to position [613, 0]
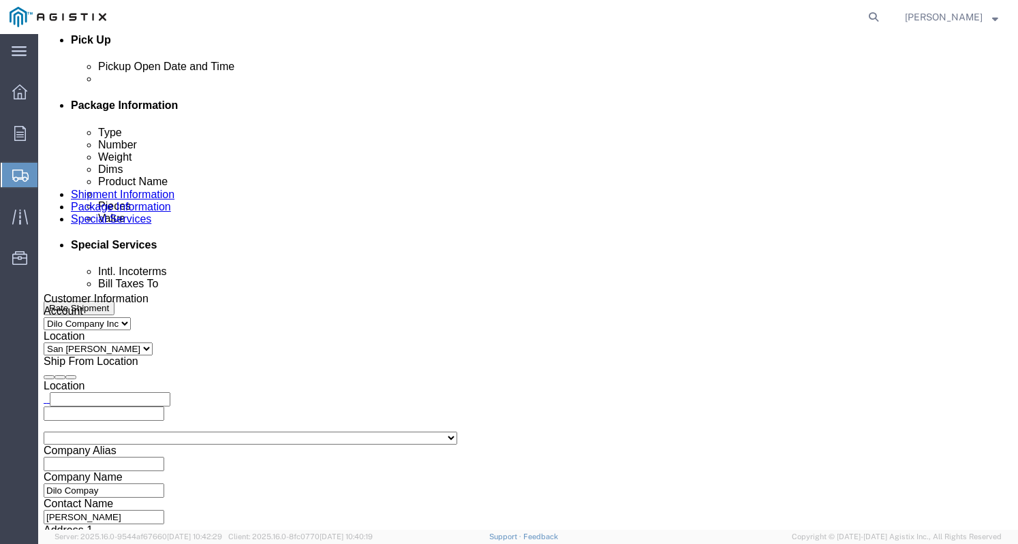
click select "Select Buyer Cost Center Department Operations Number Order Number Sales Person"
select select
click select "Select Buyer Cost Center Department Operations Number Order Number Sales Person"
click div "Billing Location Select Select My Profile Location [GEOGRAPHIC_DATA][PERSON_NAM…"
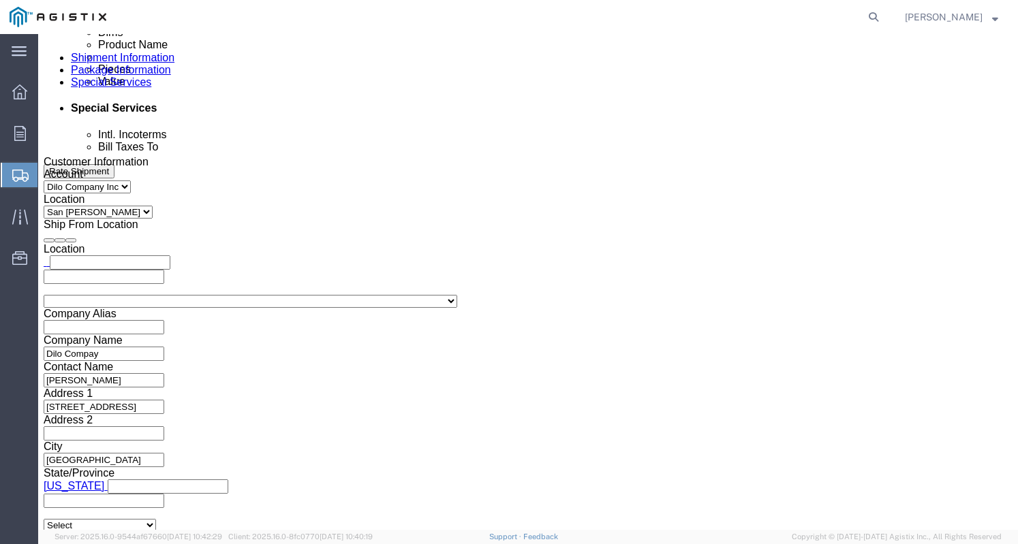
scroll to position [749, 0]
click input "BOL"
checkbox input "false"
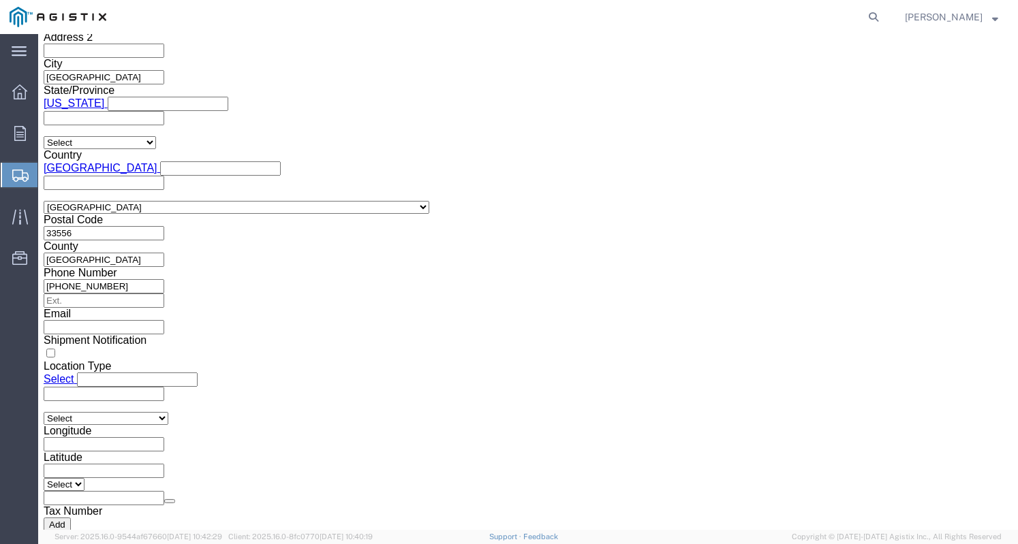
scroll to position [1377, 0]
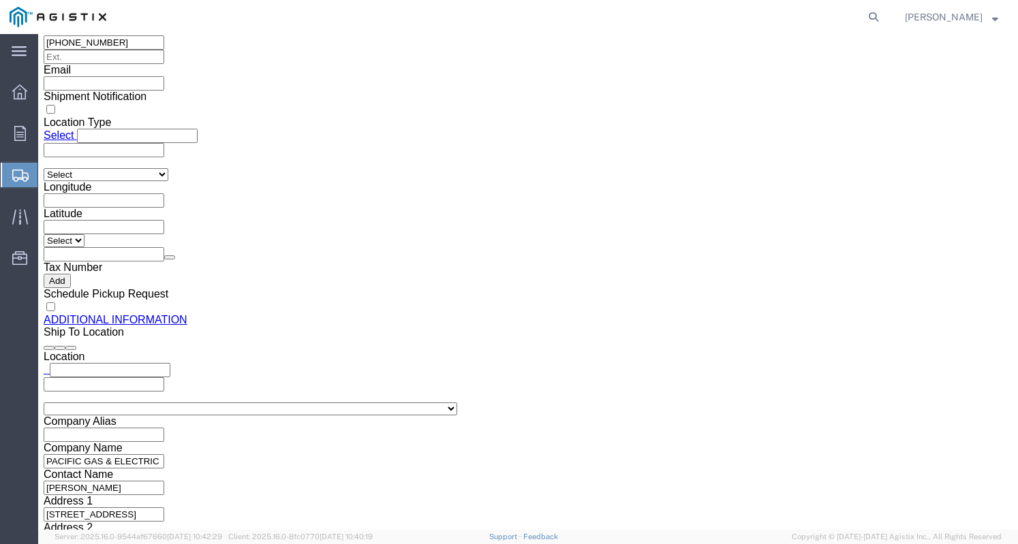
click button "Rate Shipment"
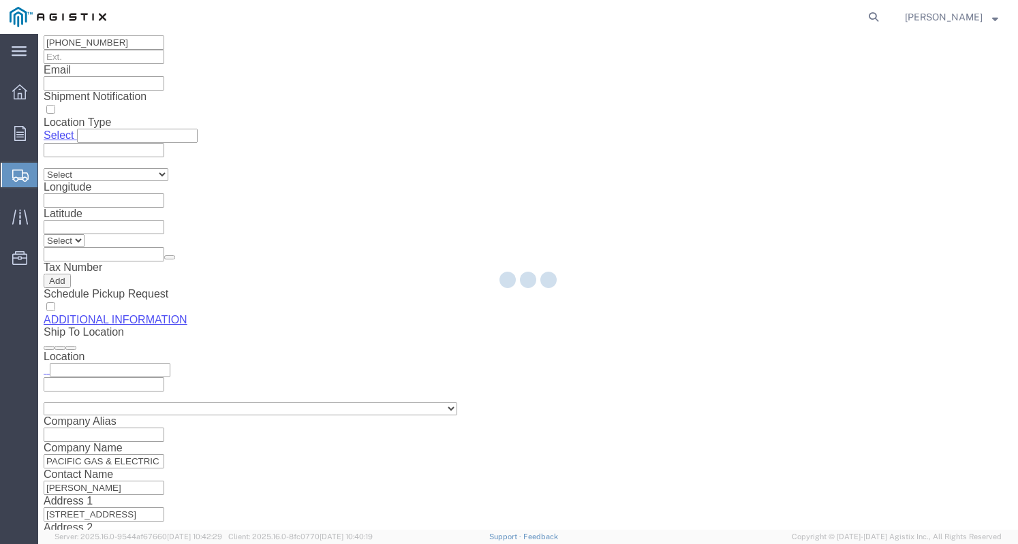
scroll to position [0, 0]
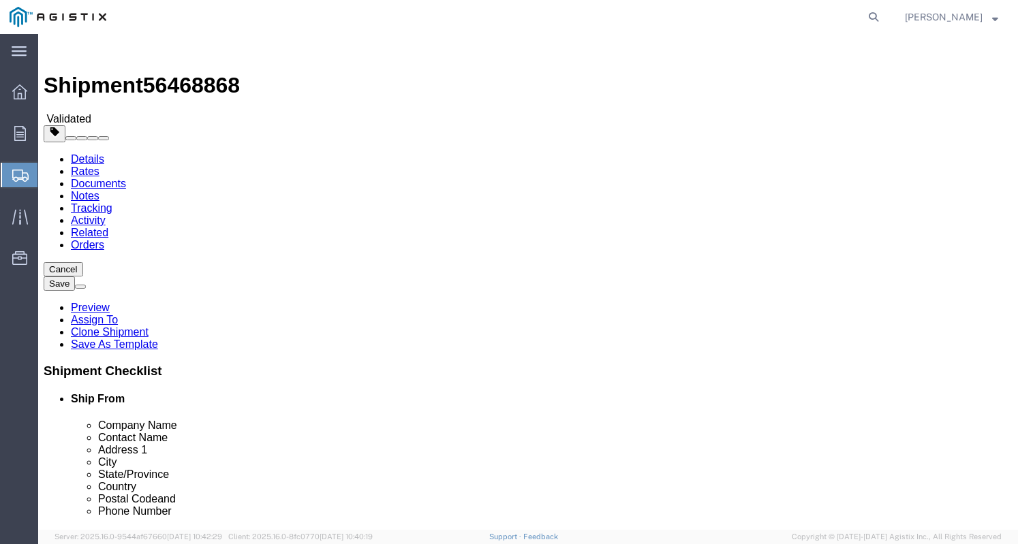
click at [126, 178] on link "Documents" at bounding box center [98, 184] width 55 height 12
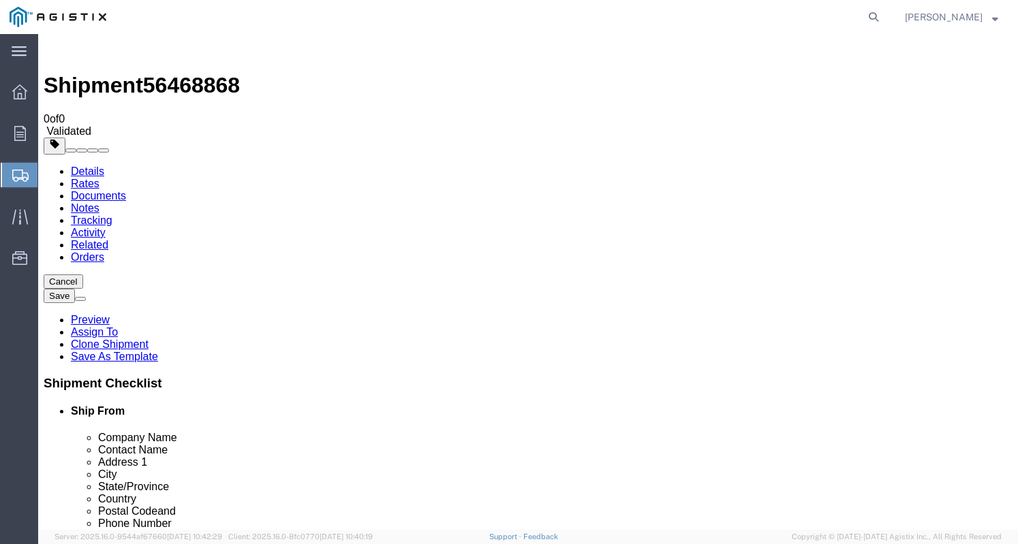
click at [95, 166] on link "Details" at bounding box center [87, 172] width 33 height 12
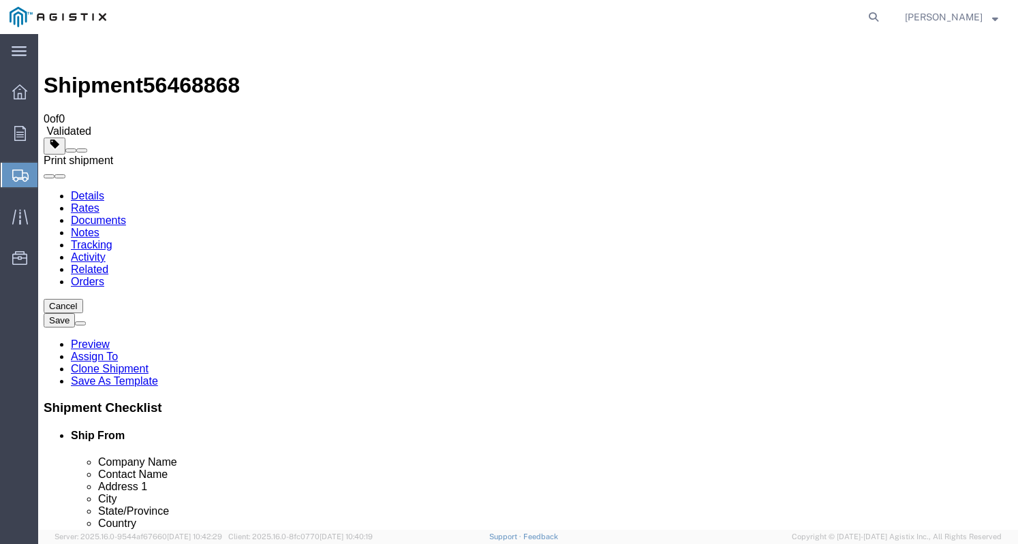
click span
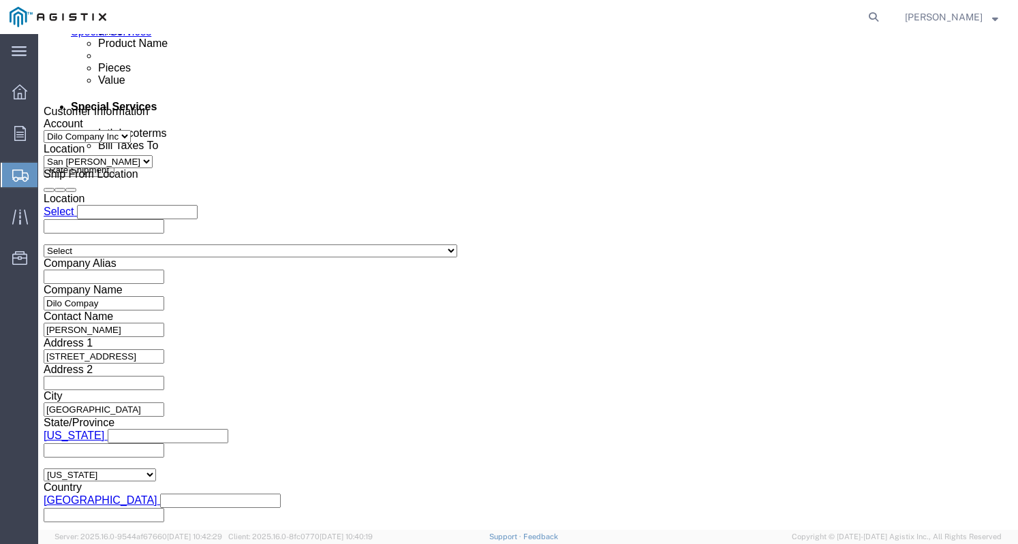
scroll to position [895, 0]
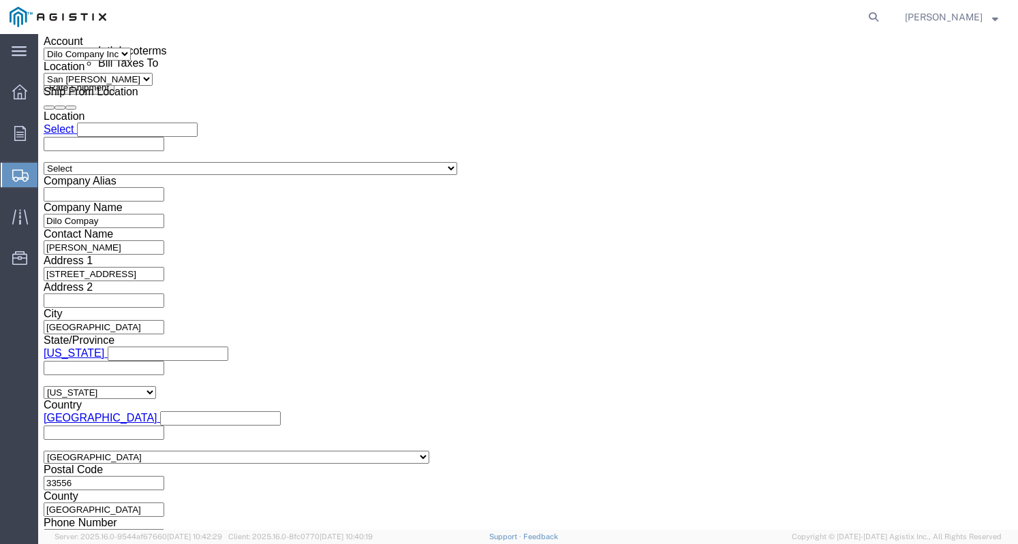
click button "Continue"
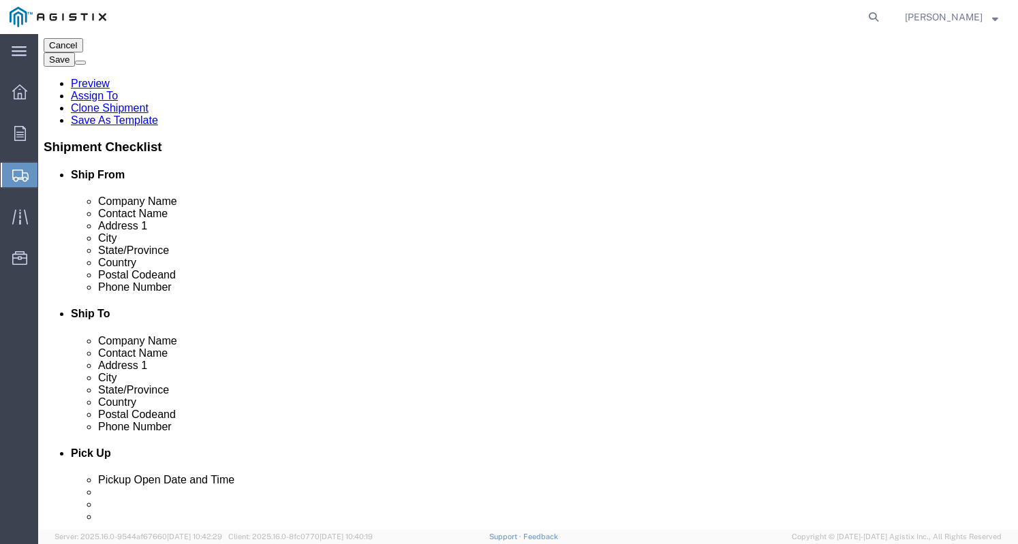
click button "Continue"
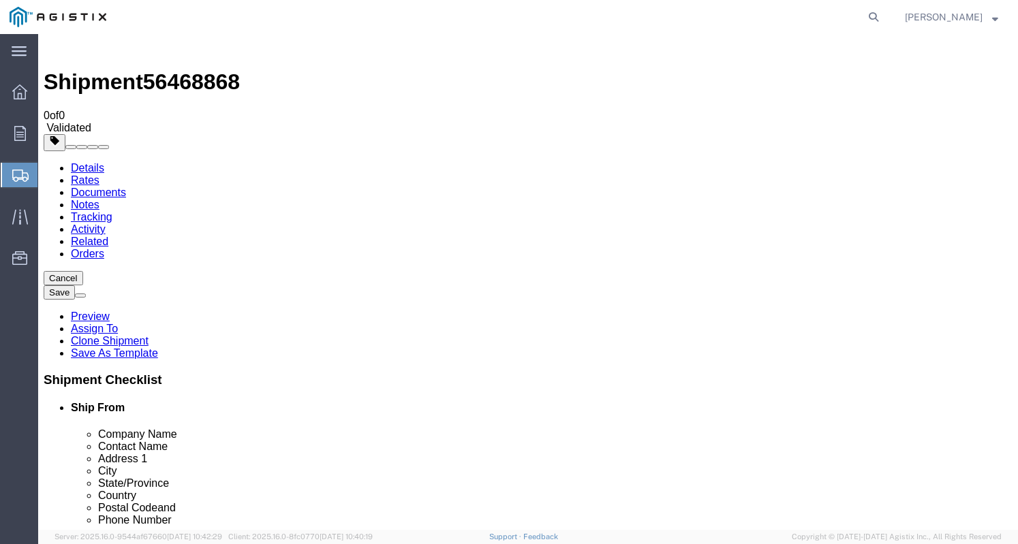
scroll to position [0, 0]
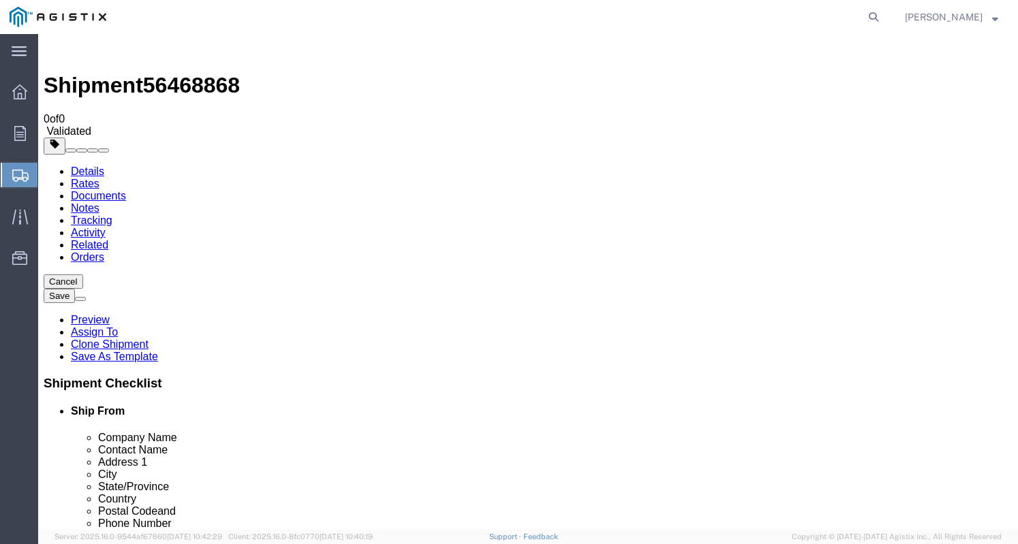
click button
click div "Please fix the following errors Customer Information Account Select Dilo Compan…"
click link "Documents"
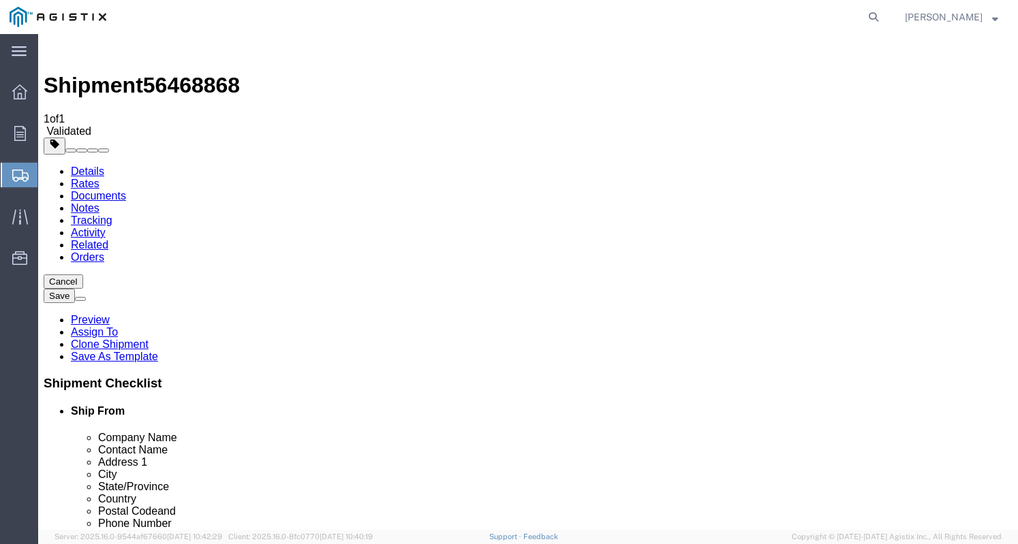
click at [112, 215] on link "Tracking" at bounding box center [92, 221] width 42 height 12
click at [126, 190] on link "Documents" at bounding box center [98, 196] width 55 height 12
click at [99, 178] on link "Rates" at bounding box center [85, 184] width 29 height 12
click at [72, 166] on link "Details" at bounding box center [87, 172] width 33 height 12
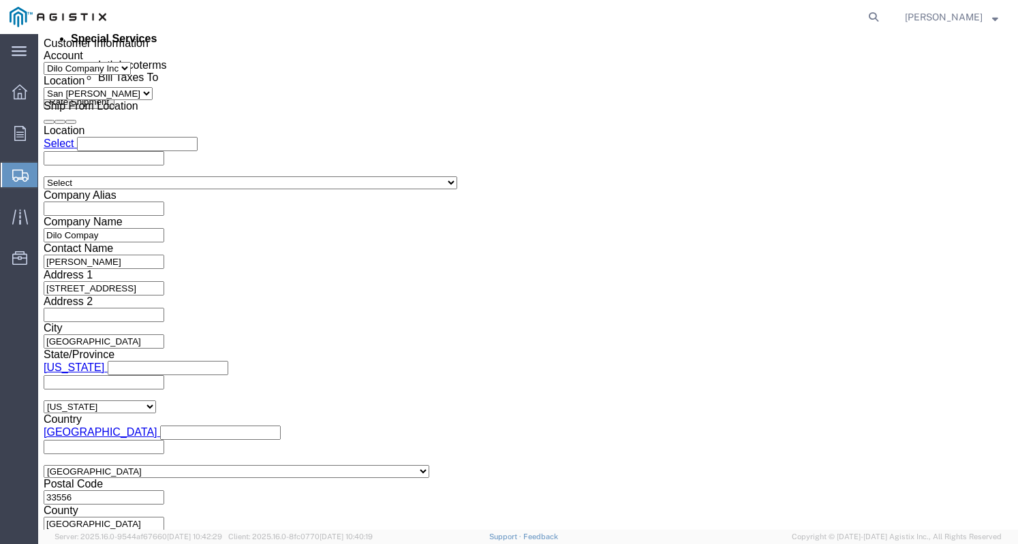
scroll to position [895, 0]
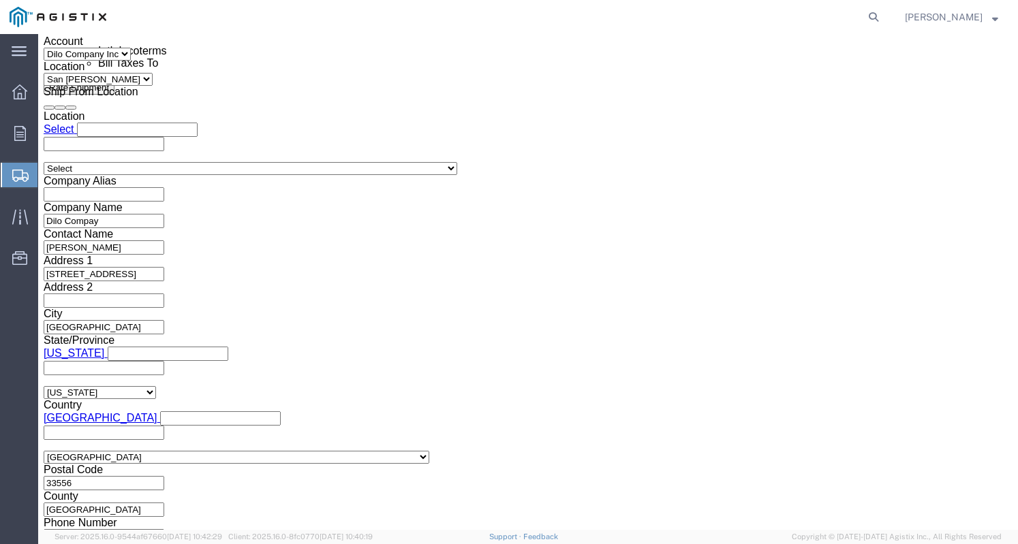
click h4 "Pick Up"
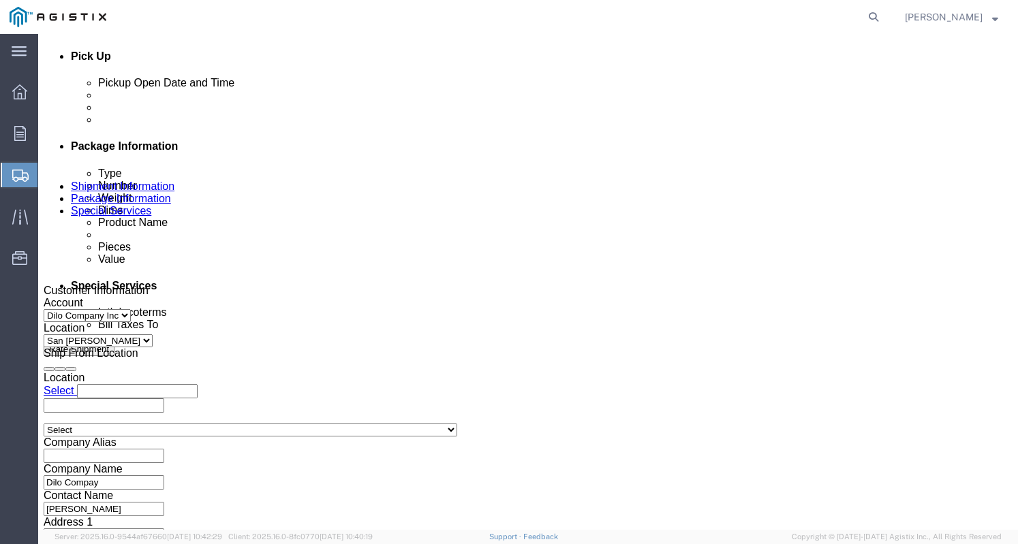
scroll to position [554, 0]
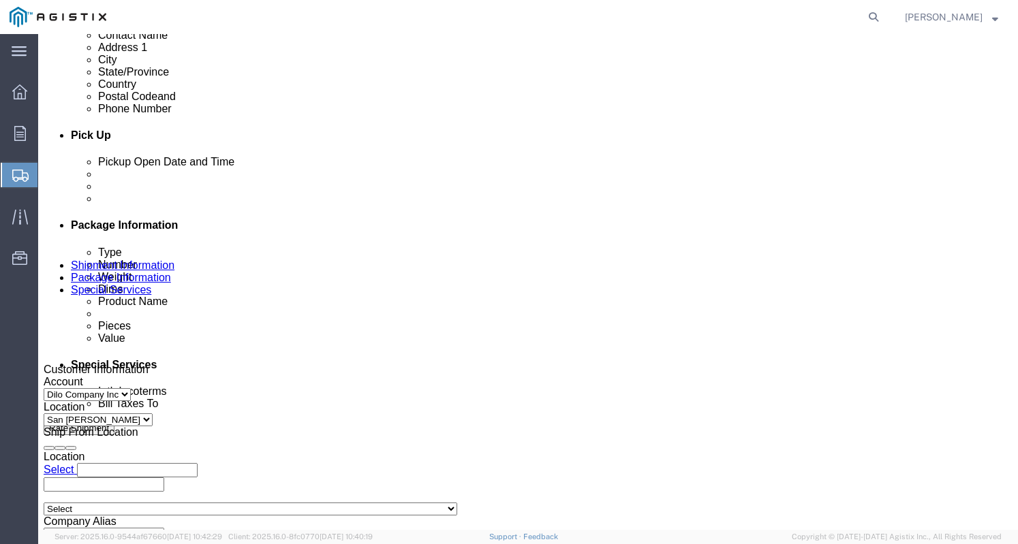
click div "[DATE] 11:00 AM"
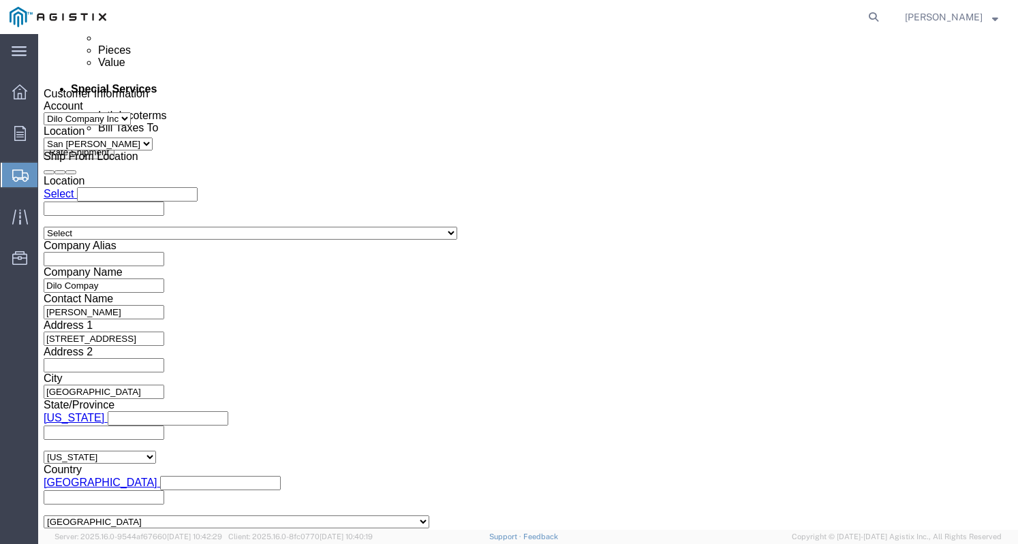
click button "Apply"
click button "Rate Shipment"
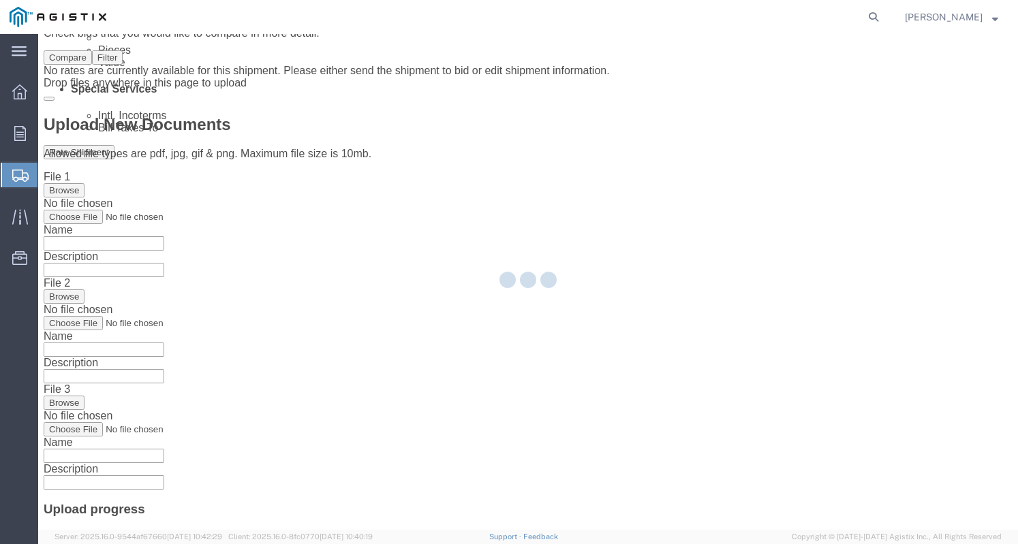
scroll to position [0, 0]
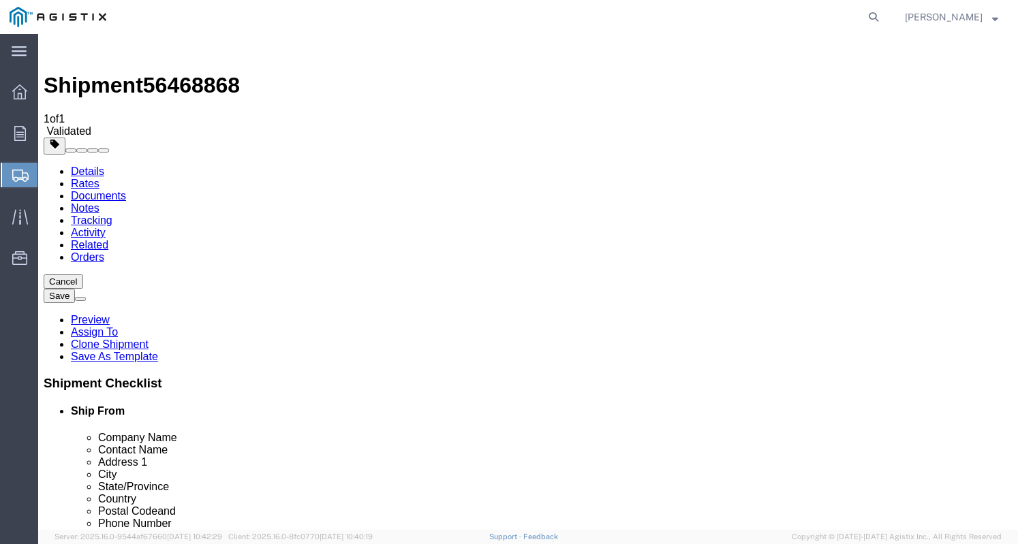
click at [126, 190] on link "Documents" at bounding box center [98, 196] width 55 height 12
click at [82, 166] on link "Details" at bounding box center [87, 172] width 33 height 12
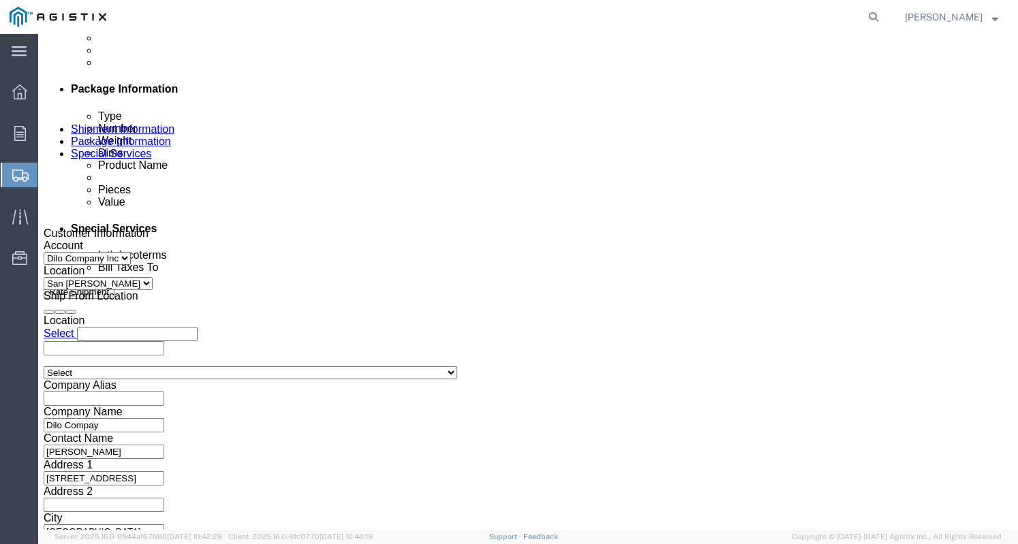
scroll to position [895, 0]
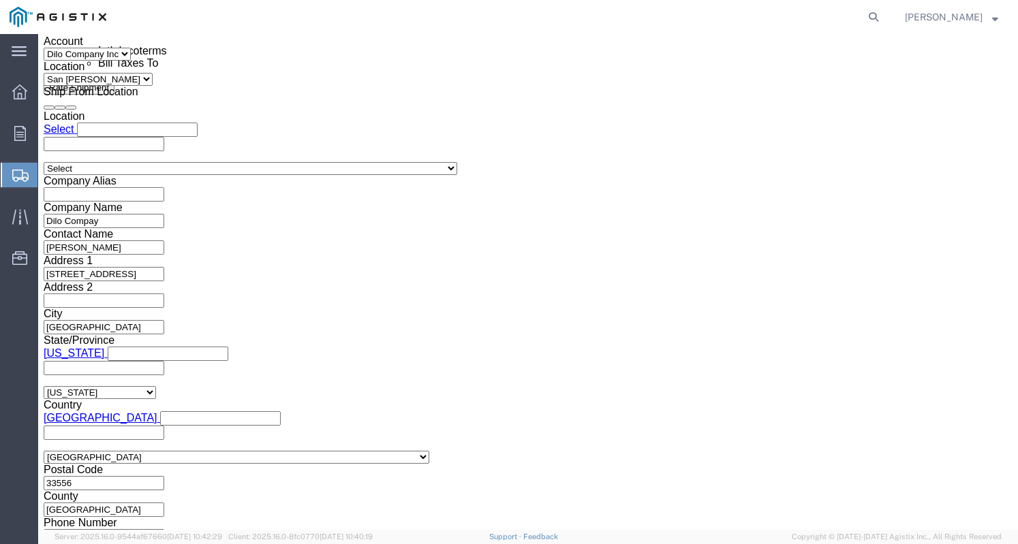
click button "Continue"
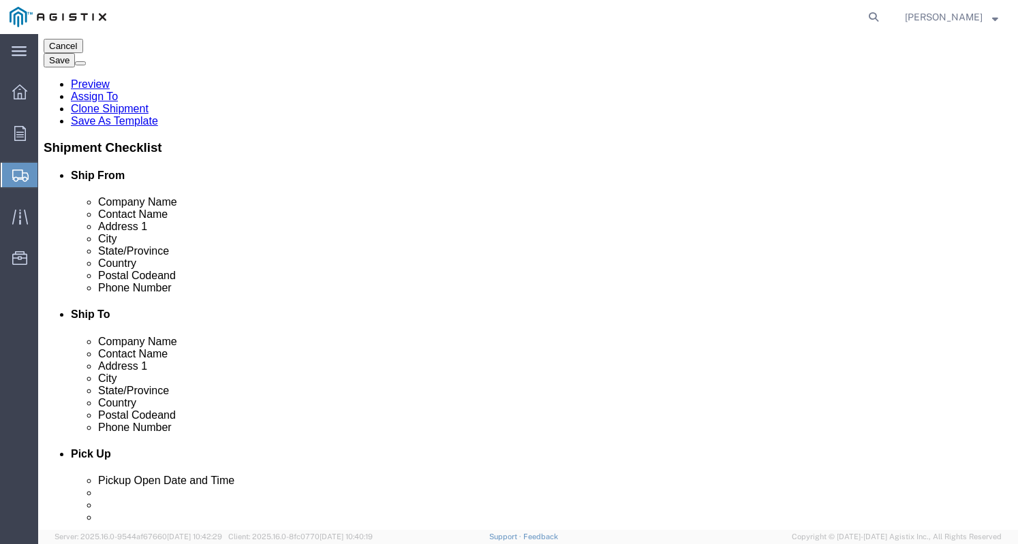
scroll to position [236, 0]
click button "Continue"
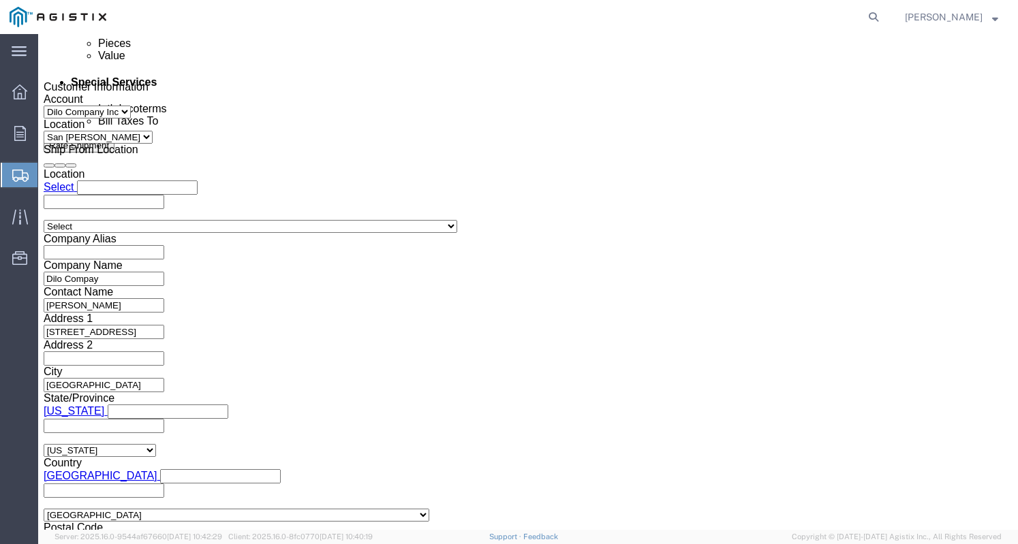
scroll to position [832, 0]
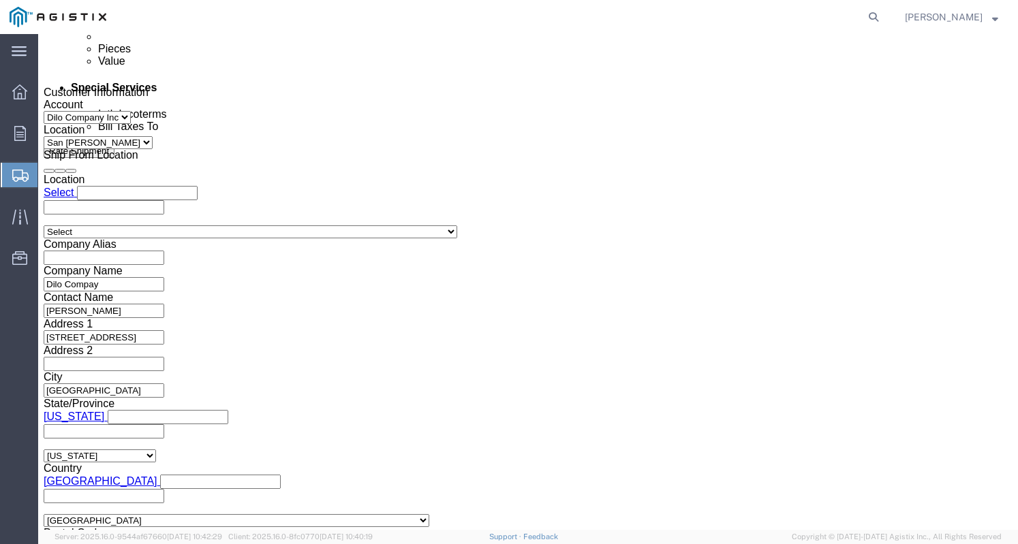
click input "text"
type input "[PERSON_NAME][EMAIL_ADDRESS][PERSON_NAME][DOMAIN_NAME]"
click input "Include shipping documents"
checkbox input "true"
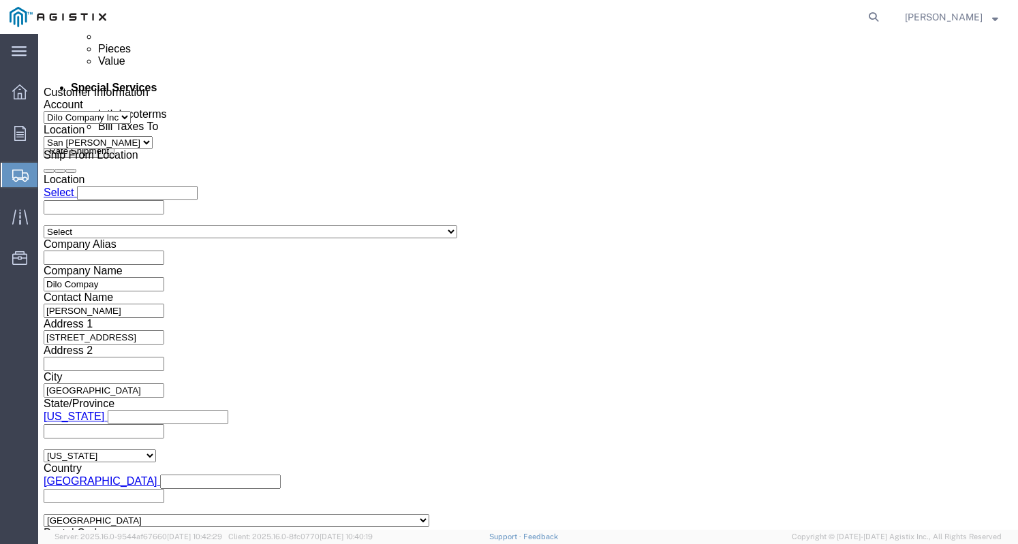
click label "BOL"
click input "BOL"
checkbox input "true"
click input "Packing List"
checkbox input "true"
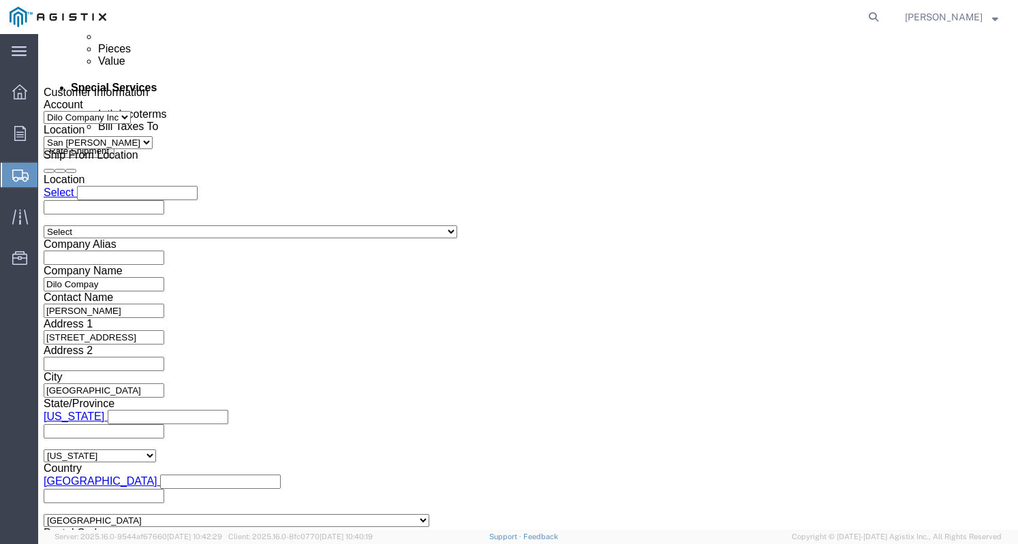
click input "Shipping Label"
checkbox input "true"
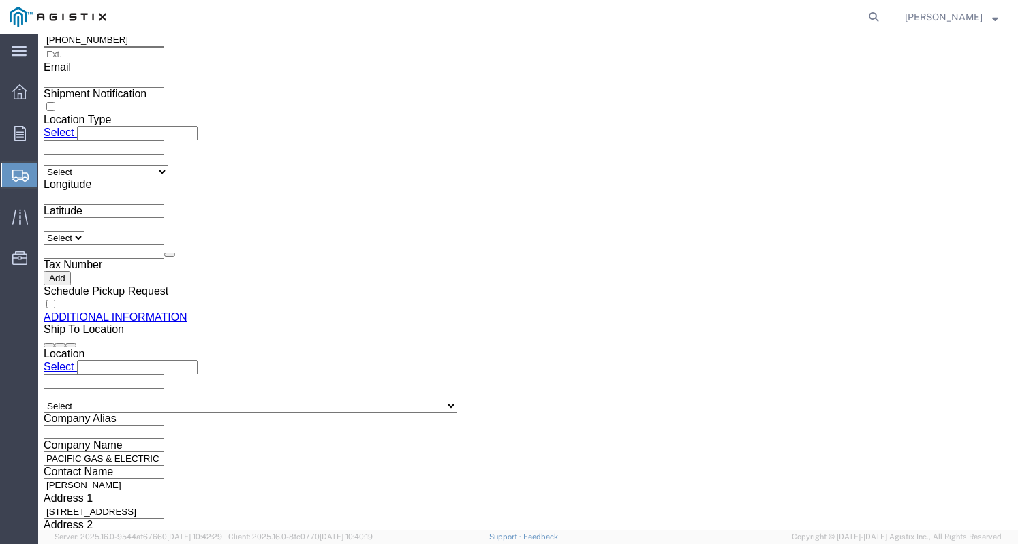
scroll to position [1393, 0]
click button "Save"
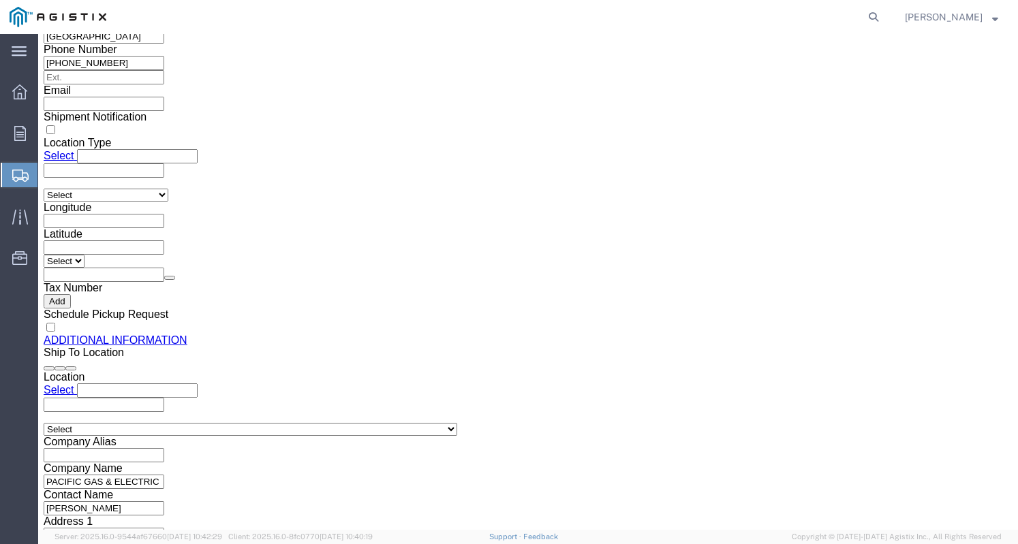
click span
click link "Documents"
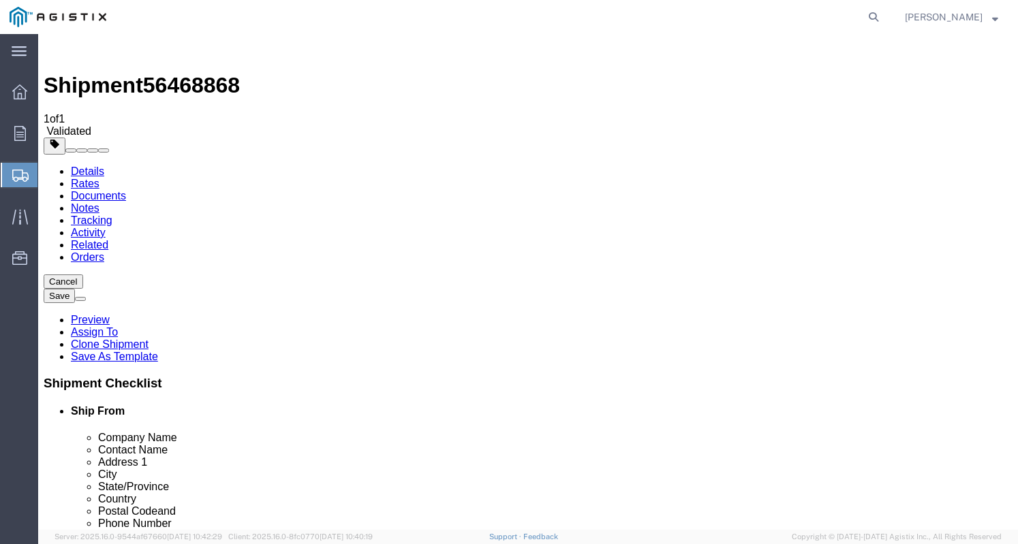
click at [99, 178] on link "Rates" at bounding box center [85, 184] width 29 height 12
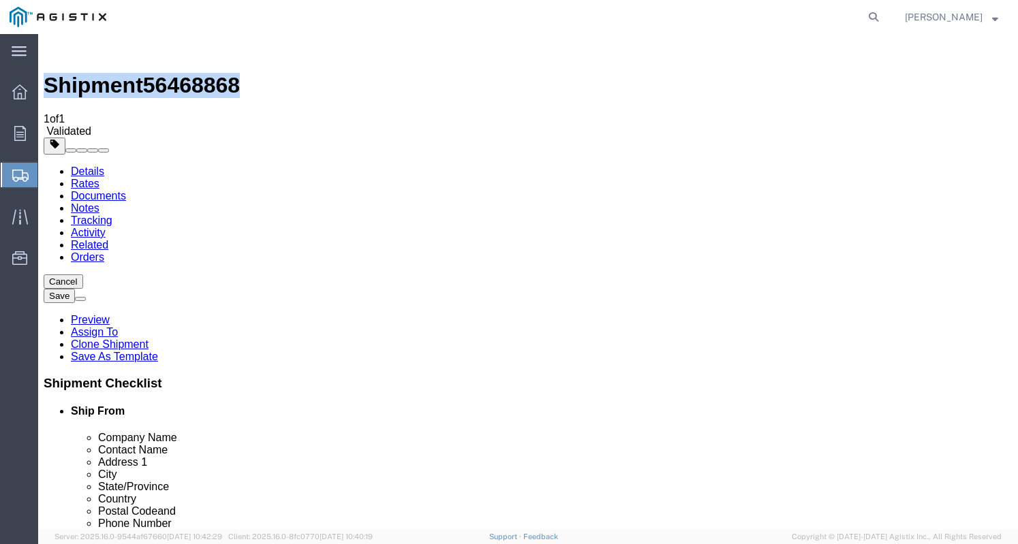
drag, startPoint x: 228, startPoint y: 49, endPoint x: 76, endPoint y: 57, distance: 151.4
click at [76, 57] on div "Shipment 56468868 1 of 1 Validated" at bounding box center [528, 89] width 969 height 98
click at [98, 166] on link "Details" at bounding box center [87, 172] width 33 height 12
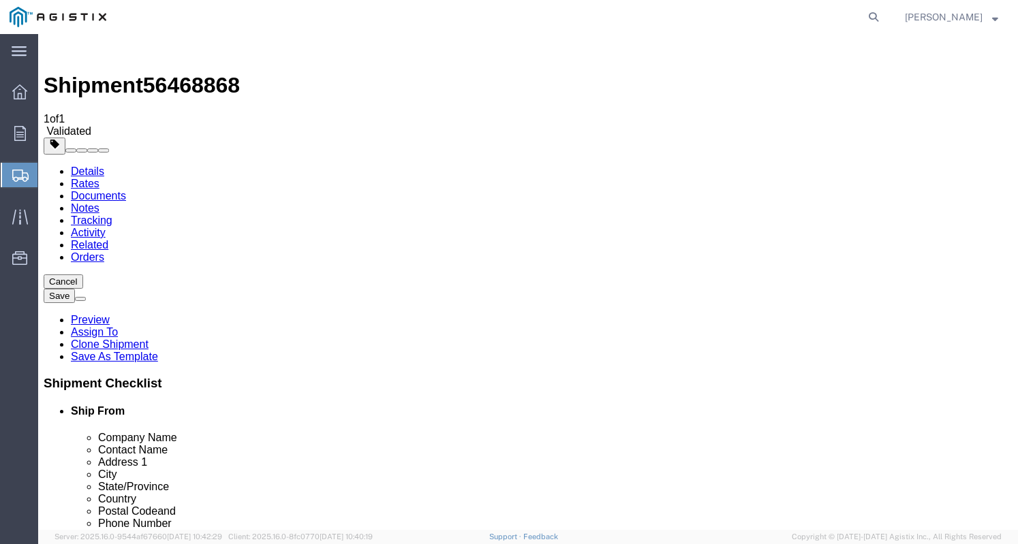
click select "Select Dilo Company Inc PG&E"
select select "9596"
click select "Select Dilo Company Inc PG&E"
select select "PURCHORD"
select select
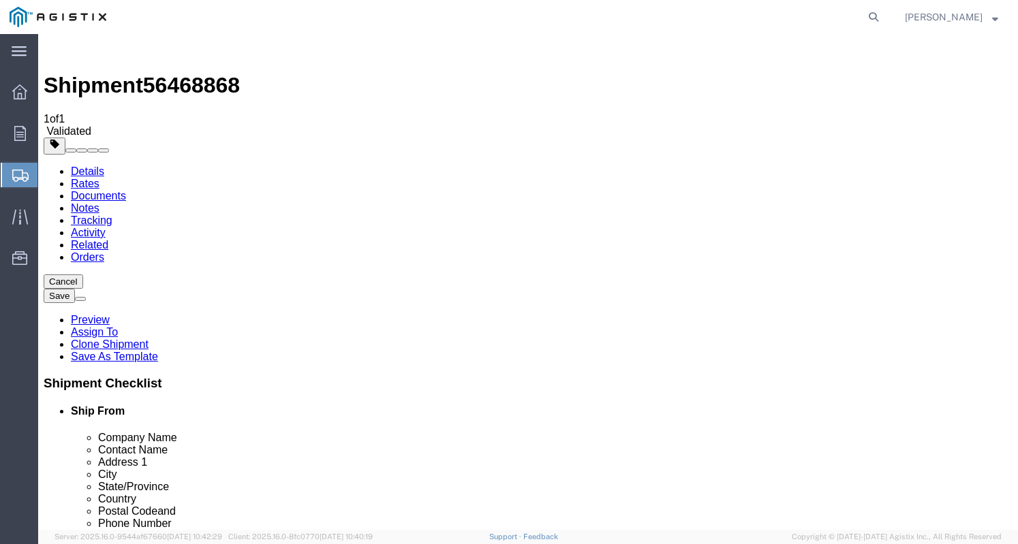
select select
click select "Select All Others [GEOGRAPHIC_DATA] [GEOGRAPHIC_DATA] [GEOGRAPHIC_DATA] [GEOGRA…"
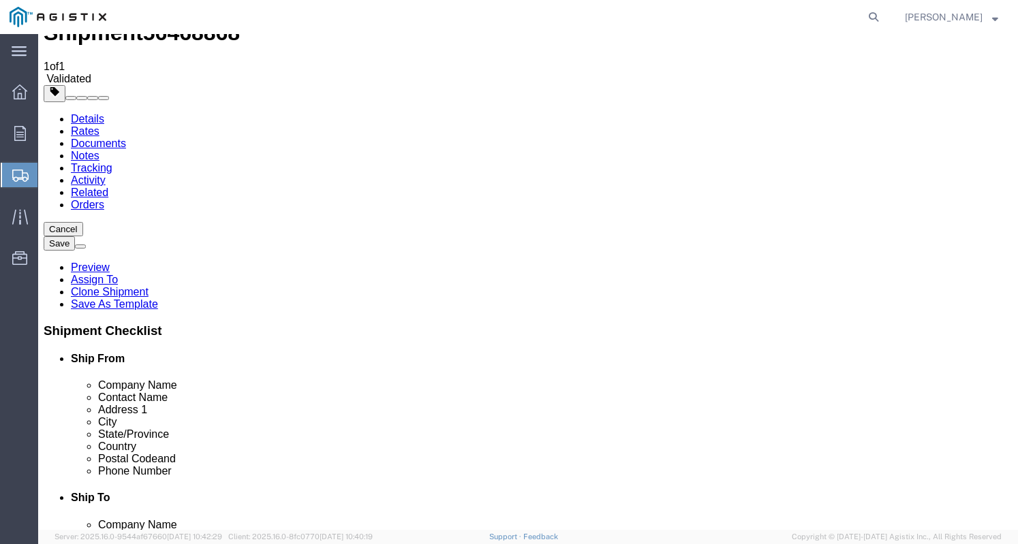
scroll to position [68, 0]
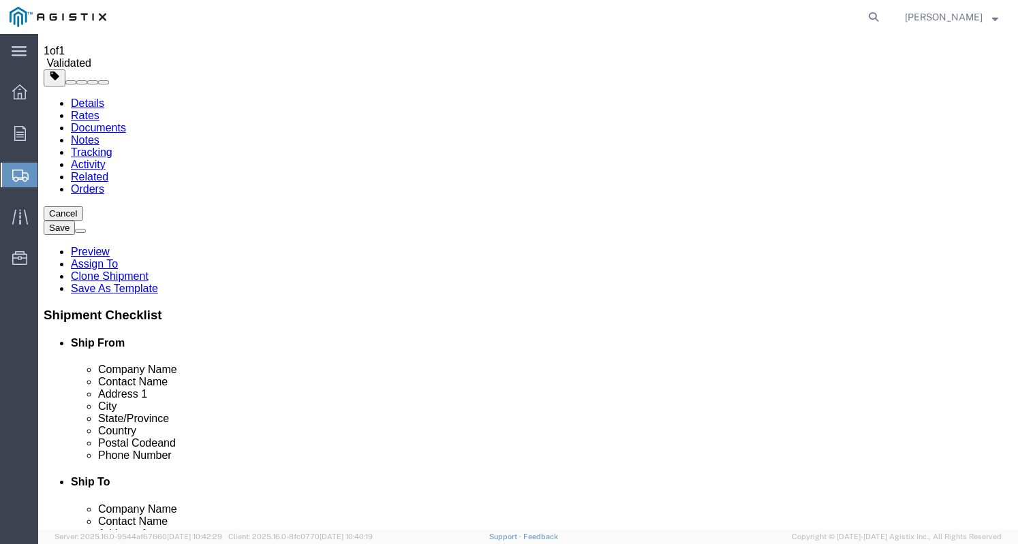
click select "Select All Others [GEOGRAPHIC_DATA] [GEOGRAPHIC_DATA] [GEOGRAPHIC_DATA] [GEOGRA…"
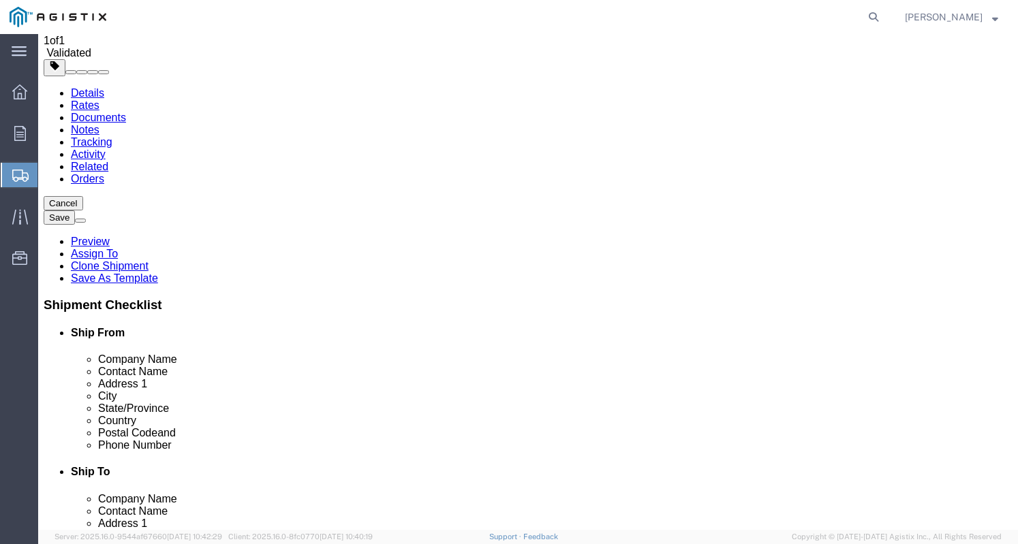
scroll to position [0, 0]
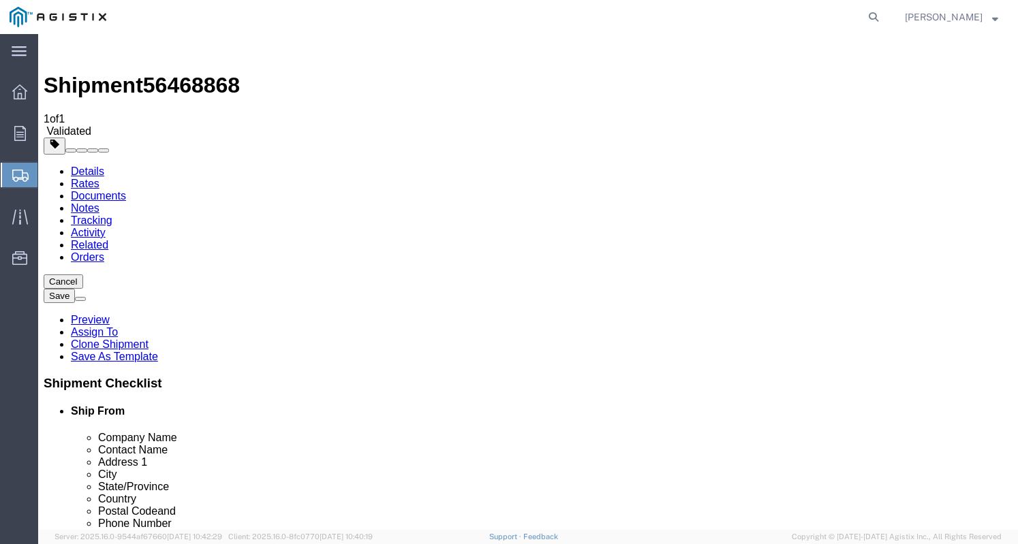
click select "Select All Others [GEOGRAPHIC_DATA] [GEOGRAPHIC_DATA] [GEOGRAPHIC_DATA] [GEOGRA…"
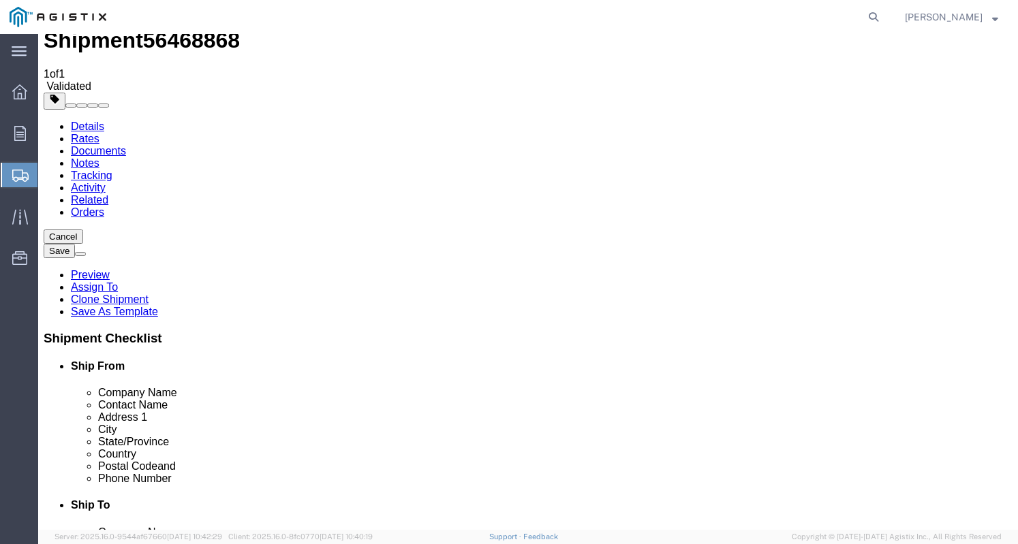
scroll to position [68, 0]
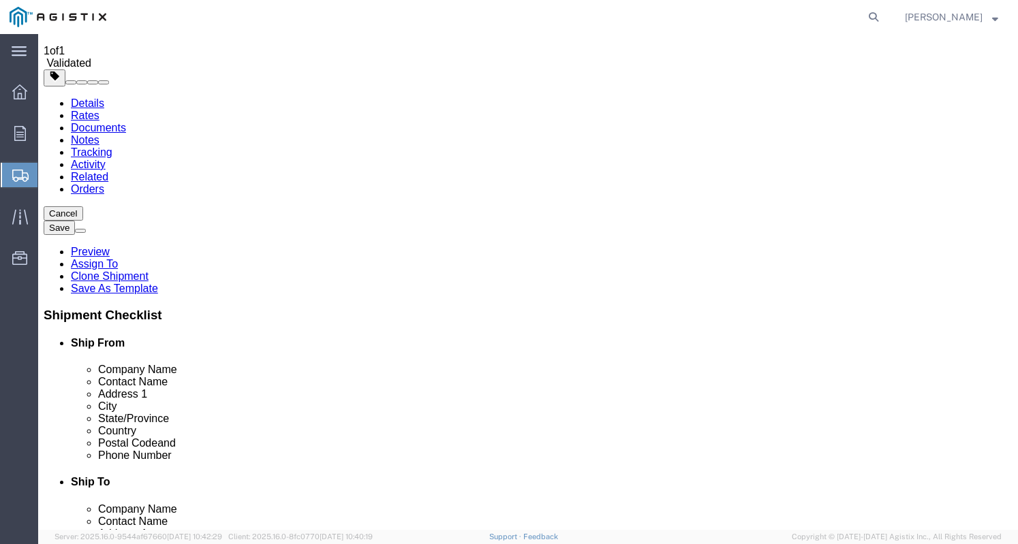
click select "Select All Others [GEOGRAPHIC_DATA] [GEOGRAPHIC_DATA] [GEOGRAPHIC_DATA] [GEOGRA…"
select select "23082"
click select "Select All Others [GEOGRAPHIC_DATA] [GEOGRAPHIC_DATA] [GEOGRAPHIC_DATA] [GEOGRA…"
click div "Account Select Dilo Company Inc PG&E Location Select All Others [GEOGRAPHIC_DAT…"
click button "Rate Shipment"
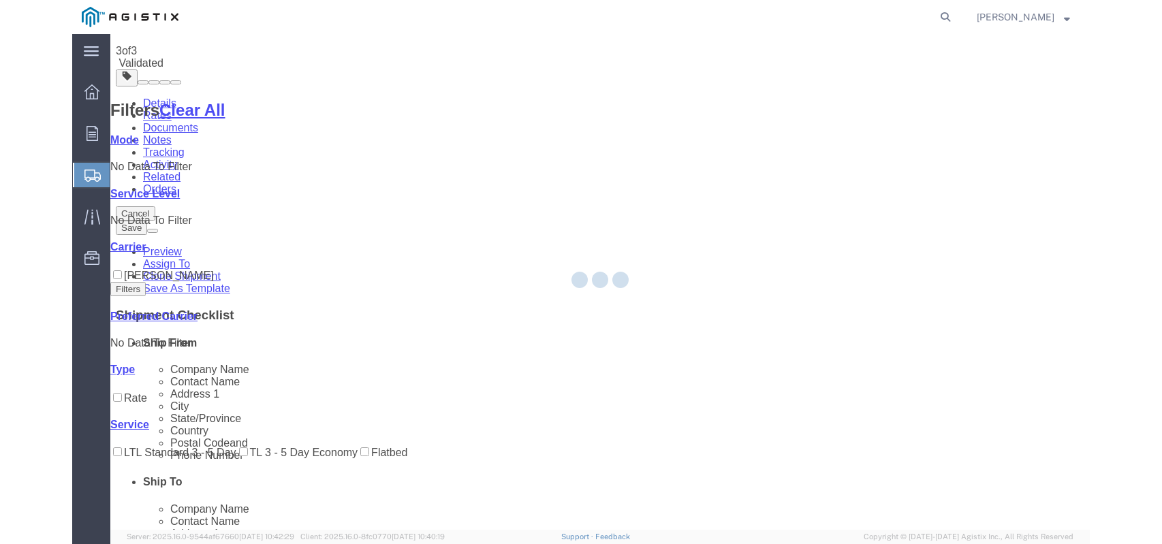
scroll to position [0, 0]
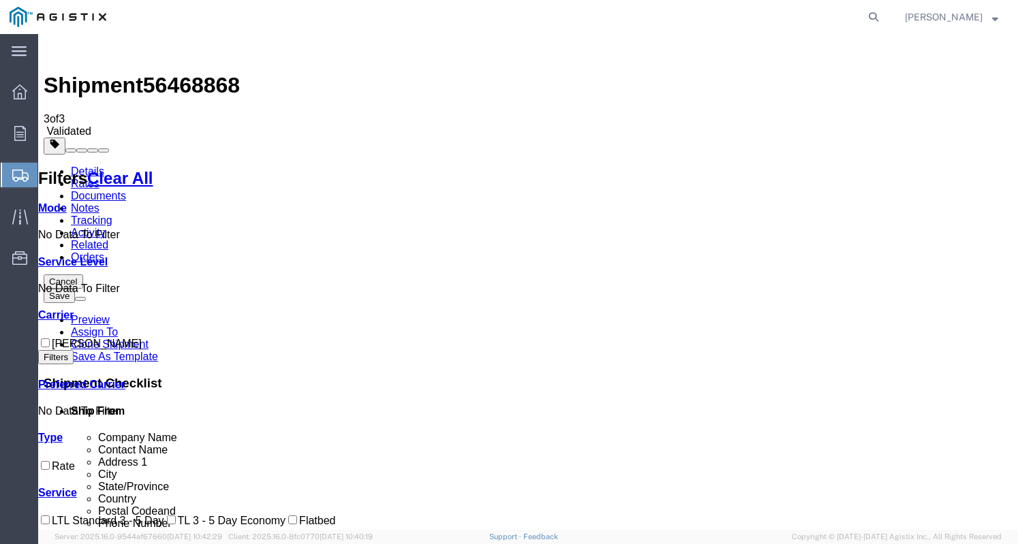
click at [44, 166] on icon at bounding box center [44, 166] width 0 height 0
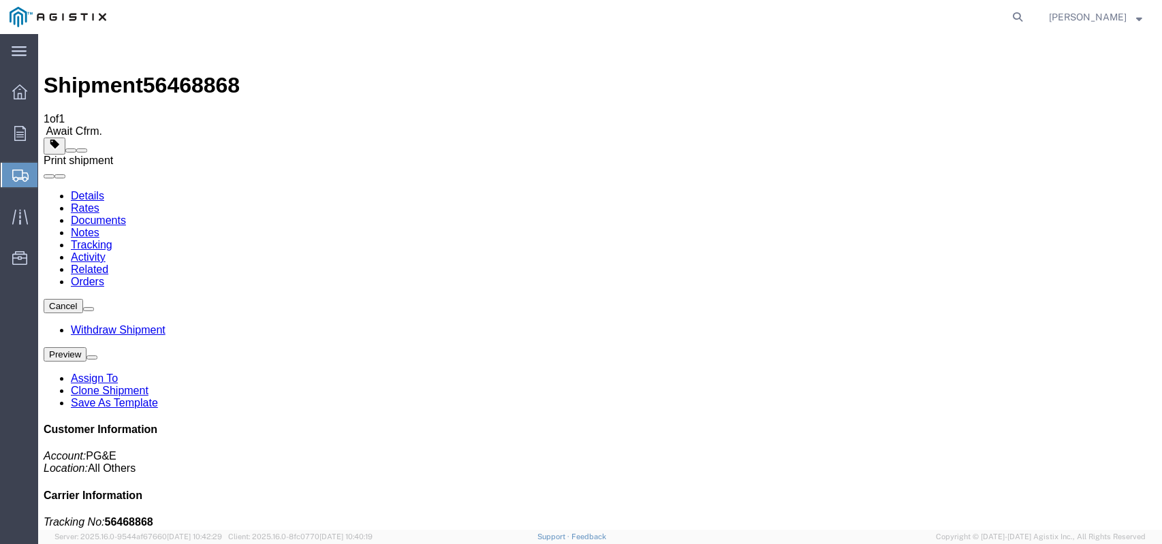
click at [82, 151] on span at bounding box center [82, 151] width 0 height 0
